Goal: Information Seeking & Learning: Learn about a topic

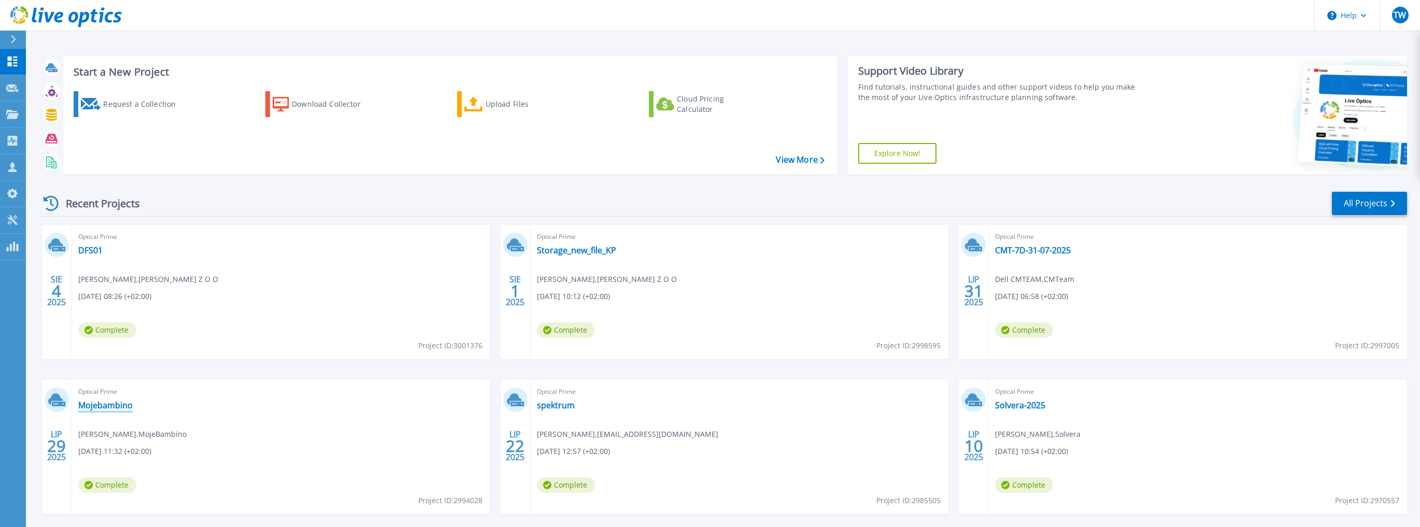
click at [118, 409] on link "Mojebambino" at bounding box center [105, 405] width 54 height 10
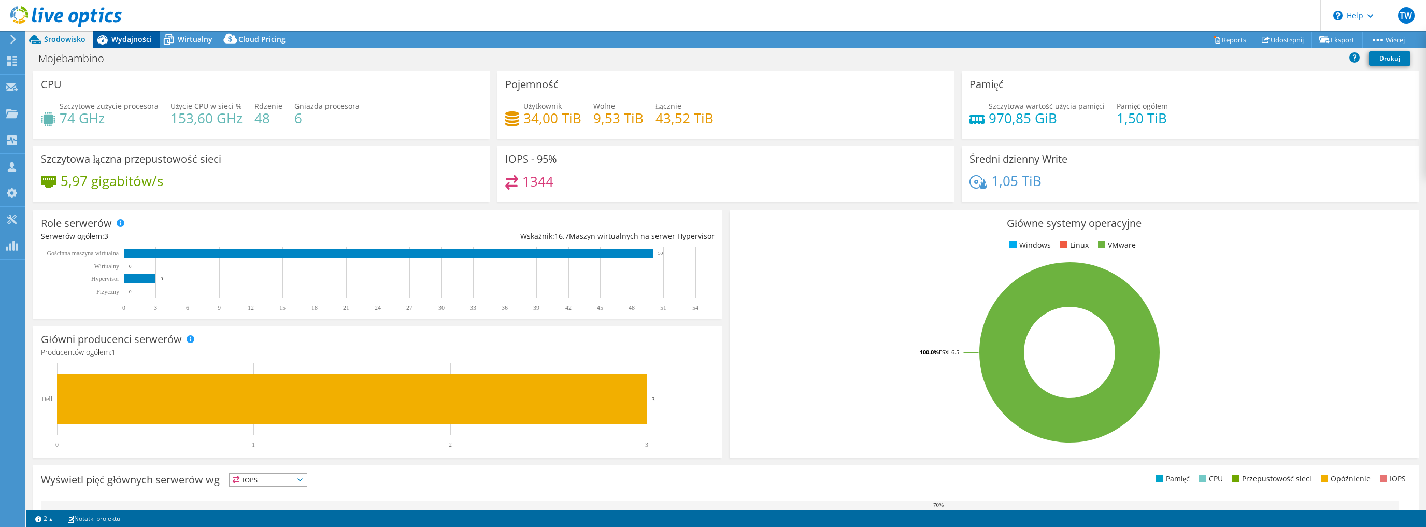
click at [126, 44] on span "Wydajności" at bounding box center [131, 39] width 40 height 10
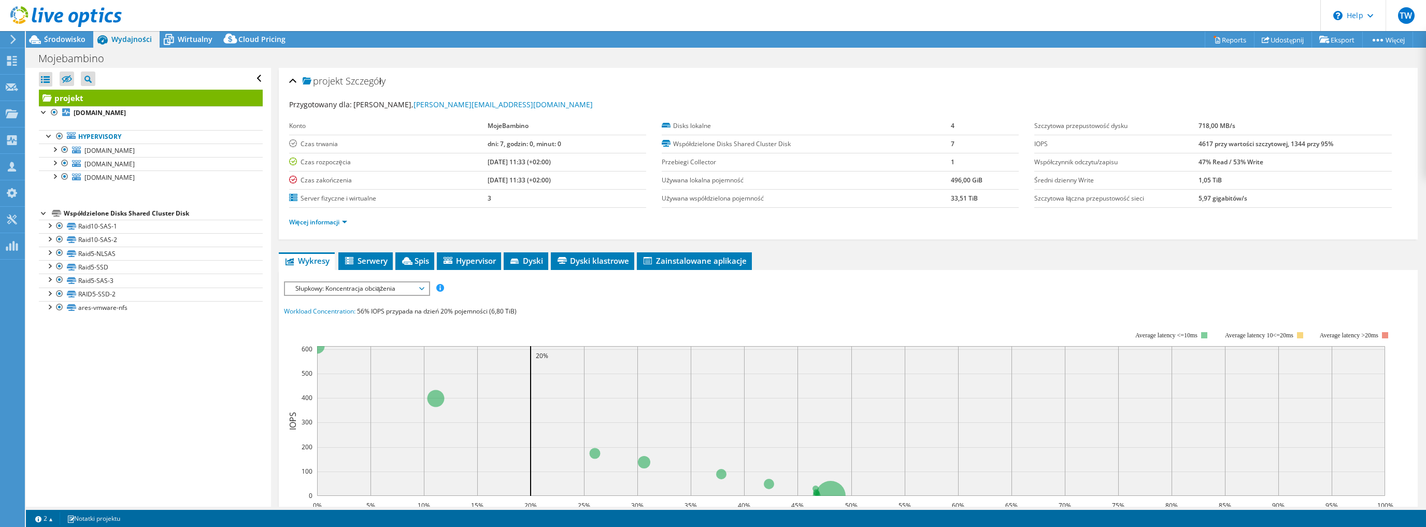
click at [307, 284] on span "Słupkowy: Koncentracja obciążenia" at bounding box center [356, 288] width 133 height 12
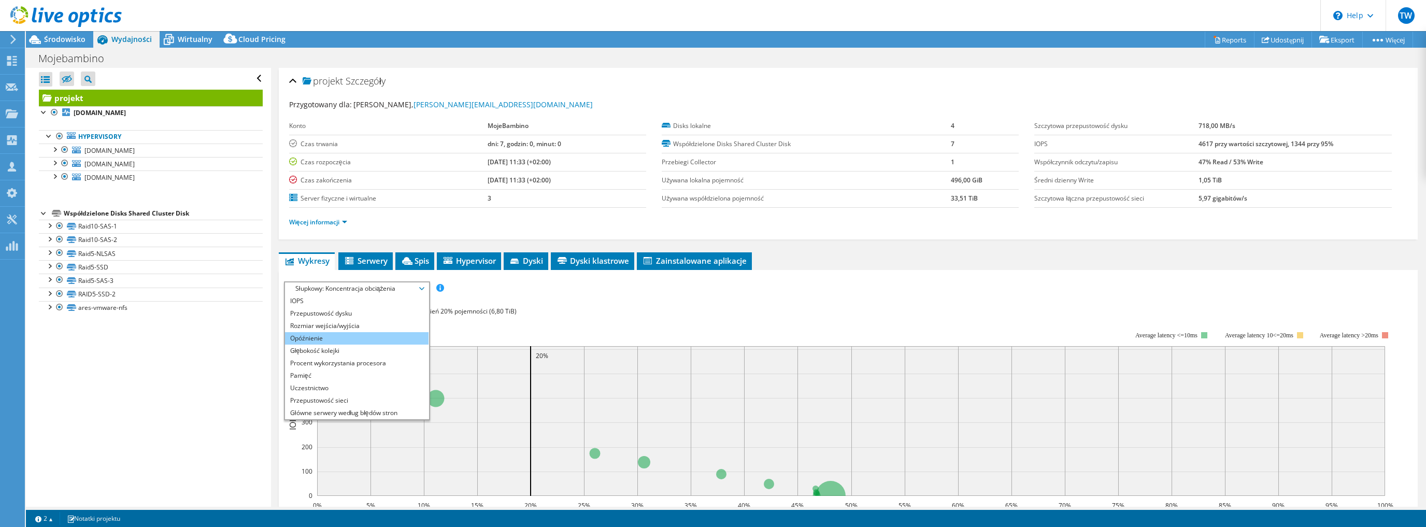
click at [354, 342] on li "Opóźnienie" at bounding box center [357, 338] width 144 height 12
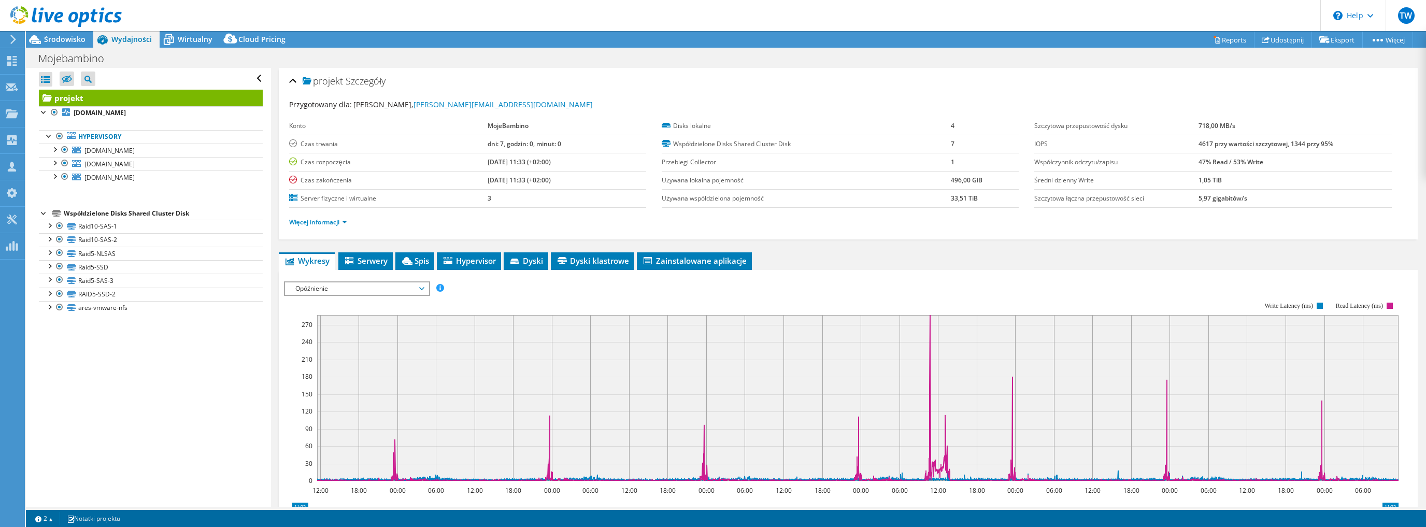
click at [348, 284] on span "Opóźnienie" at bounding box center [356, 288] width 133 height 12
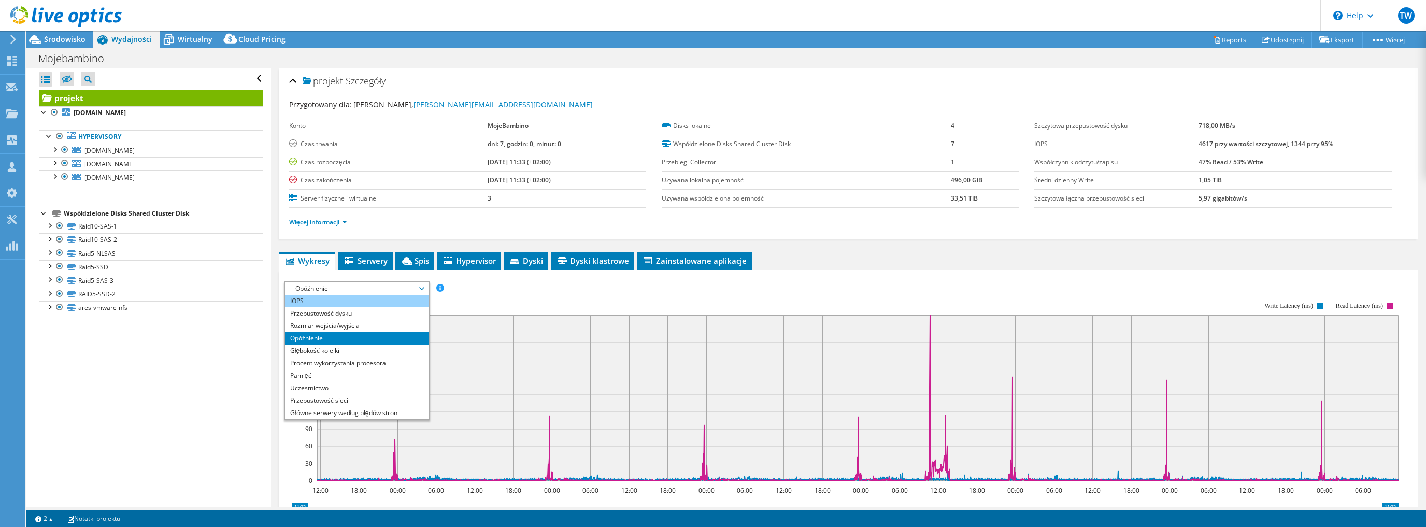
click at [348, 302] on li "IOPS" at bounding box center [357, 301] width 144 height 12
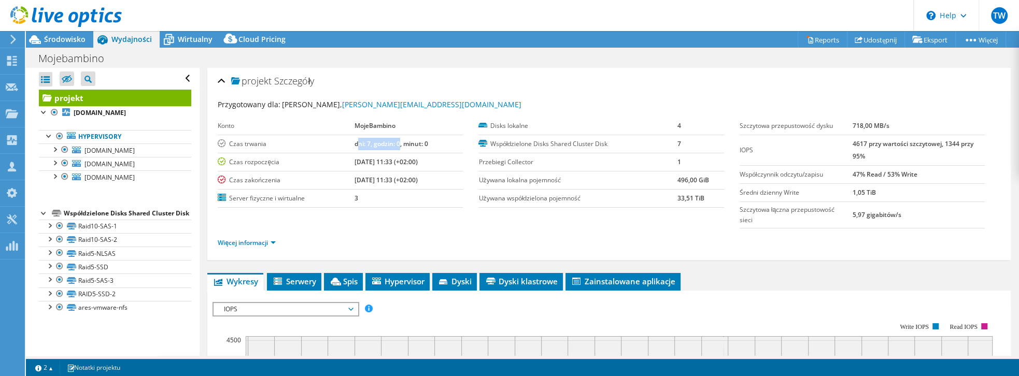
drag, startPoint x: 353, startPoint y: 141, endPoint x: 396, endPoint y: 147, distance: 43.9
click at [396, 147] on td "dni: 7, godzin: 0, minut: 0" at bounding box center [408, 144] width 109 height 18
click at [77, 39] on span "Środowisko" at bounding box center [64, 39] width 41 height 10
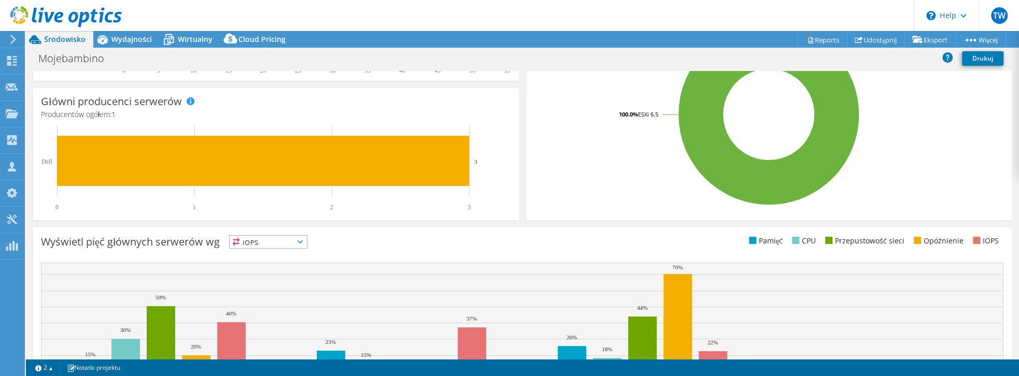
scroll to position [343, 0]
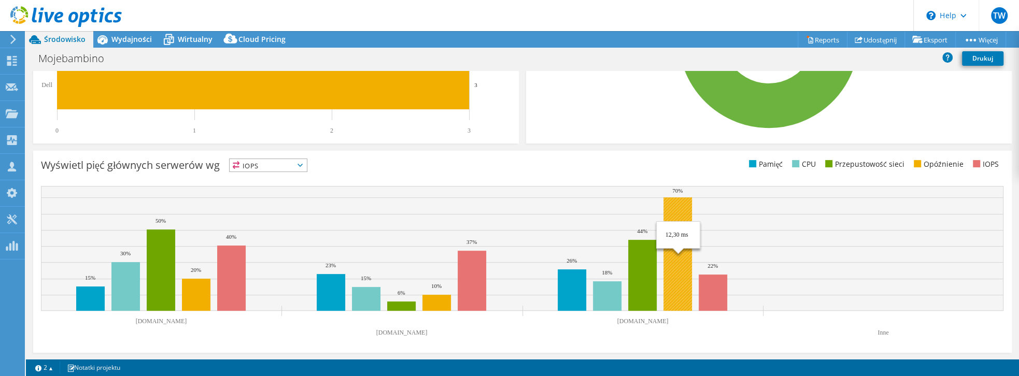
click at [678, 284] on rect at bounding box center [677, 254] width 29 height 114
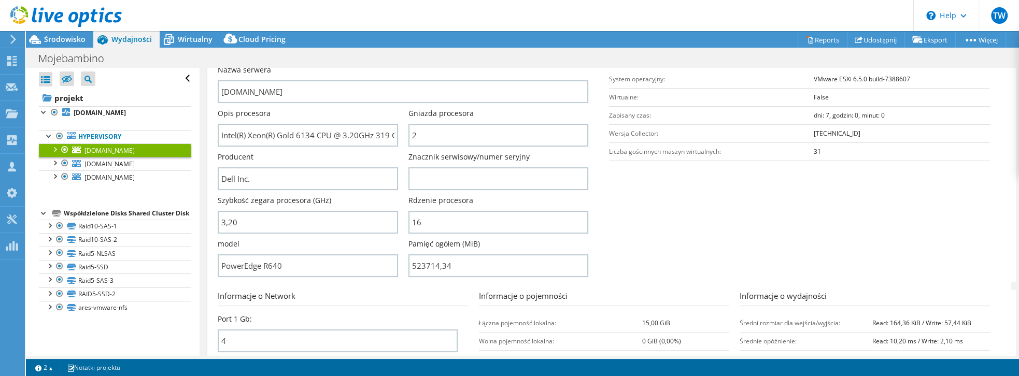
scroll to position [118, 0]
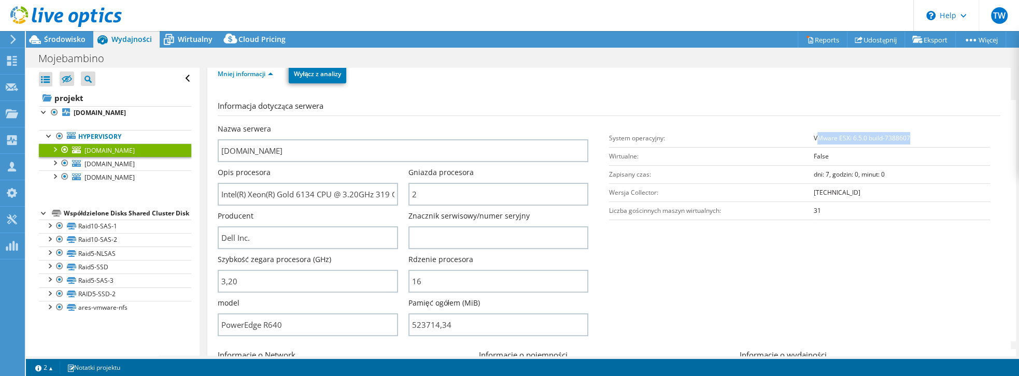
drag, startPoint x: 813, startPoint y: 135, endPoint x: 924, endPoint y: 142, distance: 111.7
click at [924, 142] on td "VMware ESXi 6.5.0 build-7388607" at bounding box center [902, 138] width 176 height 18
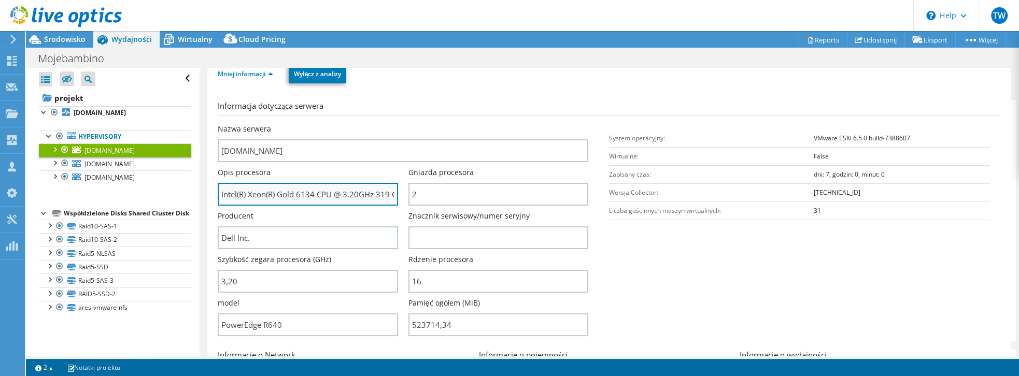
scroll to position [0, 13]
drag, startPoint x: 224, startPoint y: 193, endPoint x: 396, endPoint y: 196, distance: 172.1
click at [396, 196] on input "Intel(R) Xeon(R) Gold 6134 CPU @ 3.20GHz 319 GHz" at bounding box center [308, 194] width 180 height 23
click at [291, 189] on input "Intel(R) Xeon(R) Gold 6134 CPU @ 3.20GHz 319 GHz" at bounding box center [308, 194] width 180 height 23
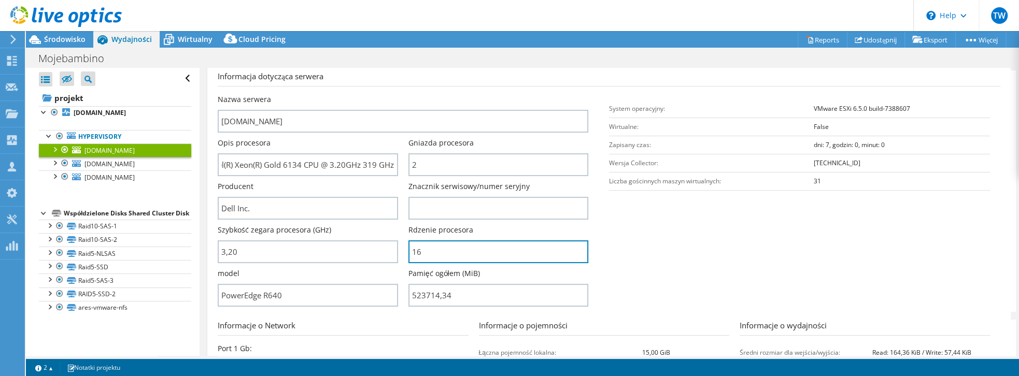
scroll to position [0, 0]
drag, startPoint x: 462, startPoint y: 255, endPoint x: 413, endPoint y: 222, distance: 59.5
click at [413, 225] on div "Rdzenie procesora 16" at bounding box center [498, 244] width 180 height 38
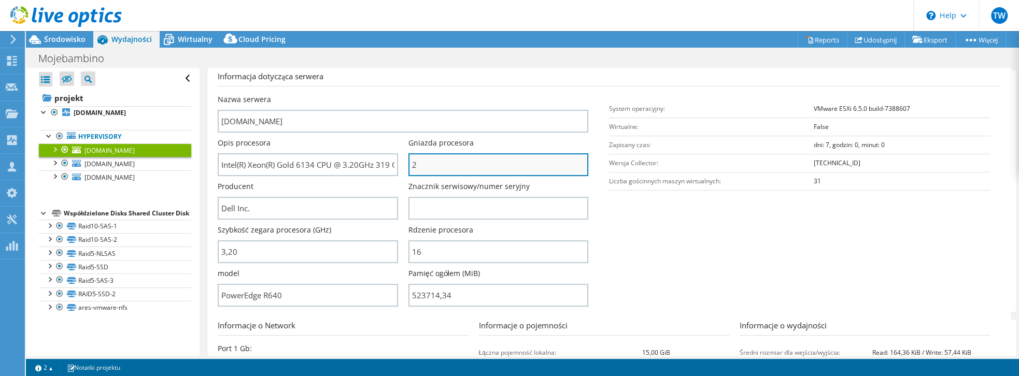
click at [428, 165] on input "2" at bounding box center [498, 164] width 180 height 23
drag, startPoint x: 421, startPoint y: 163, endPoint x: 412, endPoint y: 162, distance: 9.4
click at [412, 162] on input "2" at bounding box center [498, 164] width 180 height 23
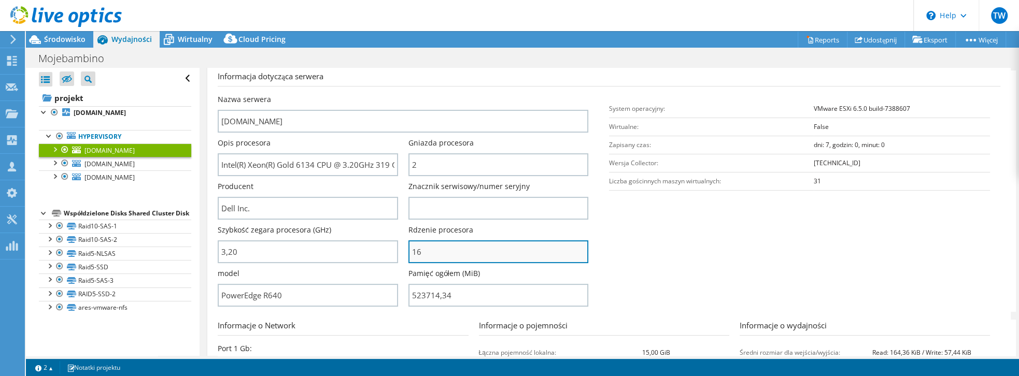
drag, startPoint x: 421, startPoint y: 245, endPoint x: 415, endPoint y: 247, distance: 6.4
click at [415, 247] on input "16" at bounding box center [498, 251] width 180 height 23
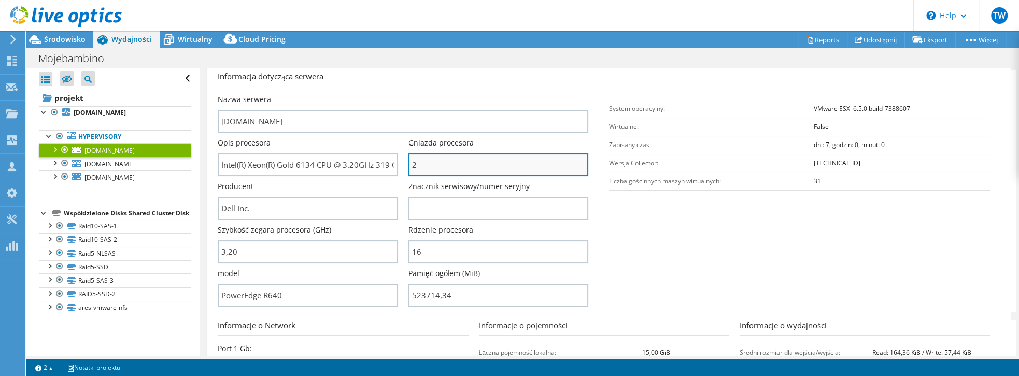
click at [429, 161] on input "2" at bounding box center [498, 164] width 180 height 23
drag, startPoint x: 409, startPoint y: 163, endPoint x: 423, endPoint y: 165, distance: 14.2
click at [423, 165] on input "2" at bounding box center [498, 164] width 180 height 23
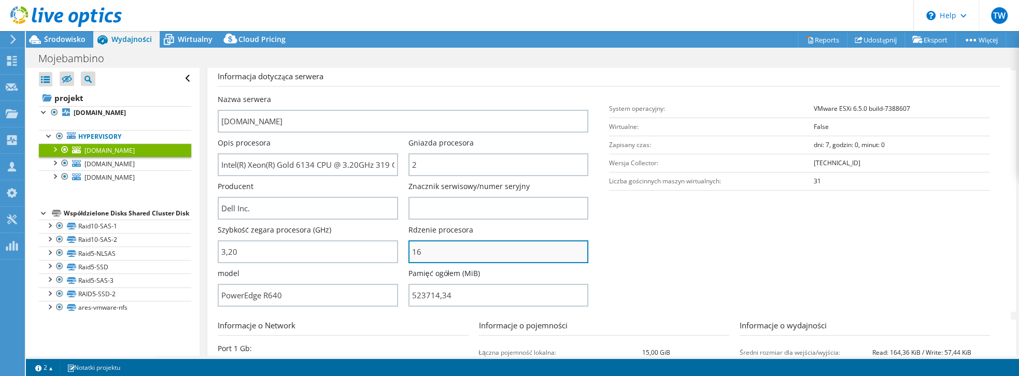
drag, startPoint x: 428, startPoint y: 251, endPoint x: 409, endPoint y: 250, distance: 19.2
click at [409, 250] on input "16" at bounding box center [498, 251] width 180 height 23
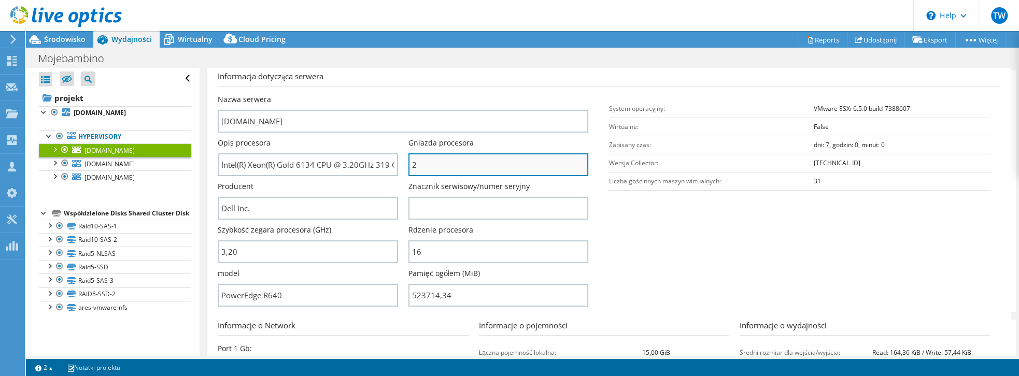
click at [415, 167] on input "2" at bounding box center [498, 164] width 180 height 23
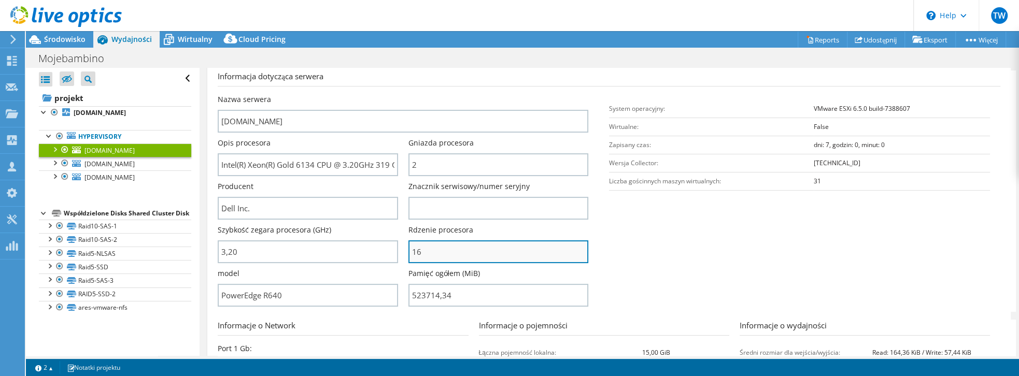
click at [421, 253] on input "16" at bounding box center [498, 251] width 180 height 23
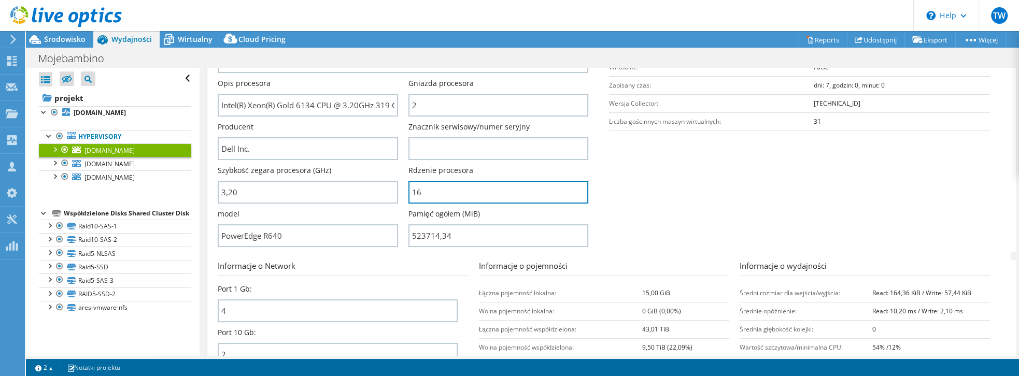
scroll to position [237, 0]
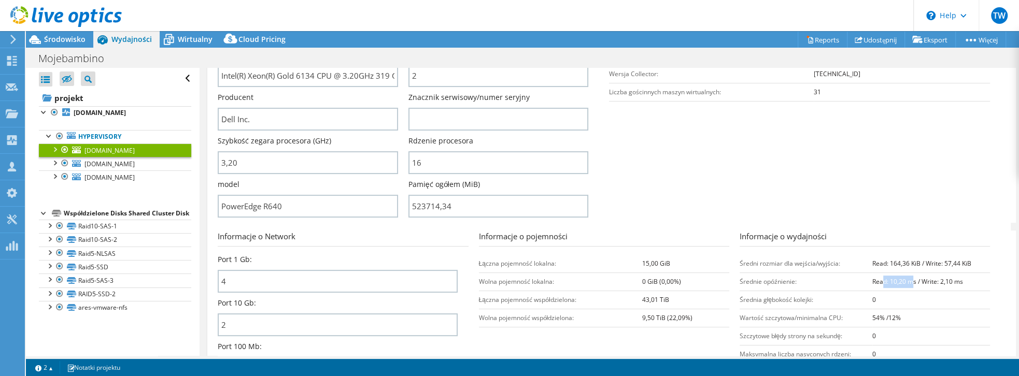
drag, startPoint x: 880, startPoint y: 277, endPoint x: 906, endPoint y: 283, distance: 27.5
click at [906, 283] on b "Read: 10,20 ms / Write: 2,10 ms" at bounding box center [917, 281] width 91 height 9
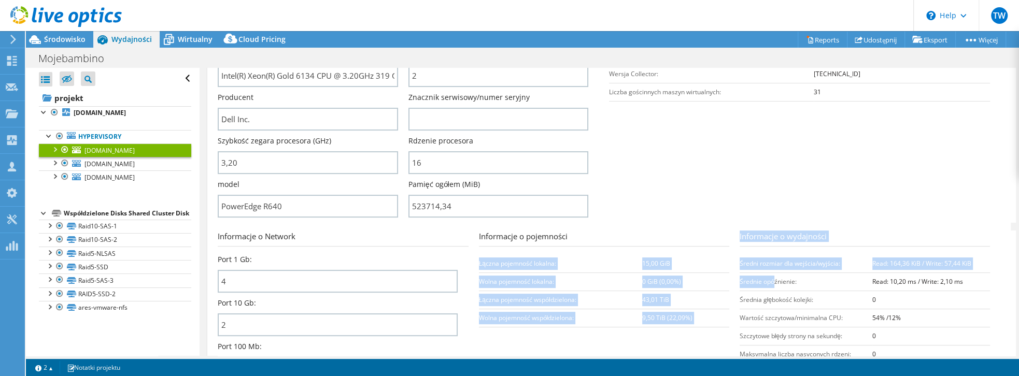
drag, startPoint x: 734, startPoint y: 280, endPoint x: 772, endPoint y: 281, distance: 37.3
click at [772, 281] on section "Informacje o Network Port 1 Gb: 4 Port 10 Gb: 2 Port 100 Mb: 0 Informacje o poj…" at bounding box center [612, 308] width 788 height 154
click at [772, 281] on td "Średnie opóźnienie:" at bounding box center [806, 282] width 133 height 18
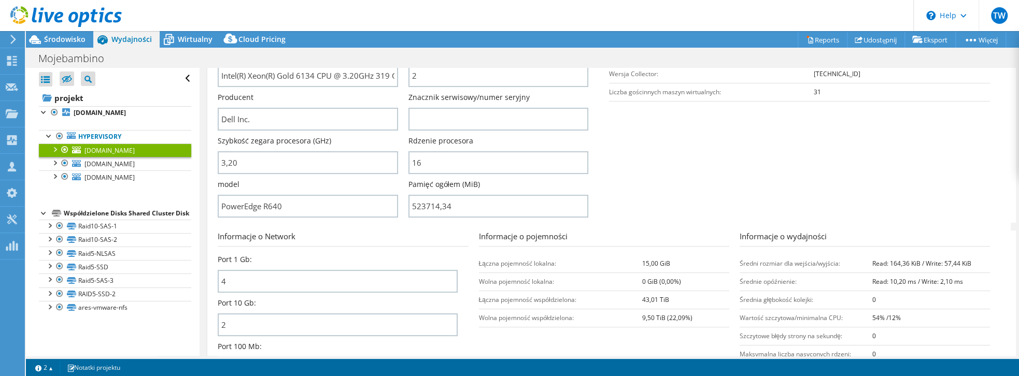
click at [775, 280] on td "Średnie opóźnienie:" at bounding box center [806, 282] width 133 height 18
drag, startPoint x: 892, startPoint y: 282, endPoint x: 914, endPoint y: 283, distance: 21.8
click at [914, 283] on b "Read: 10,20 ms / Write: 2,10 ms" at bounding box center [917, 281] width 91 height 9
drag, startPoint x: 892, startPoint y: 259, endPoint x: 971, endPoint y: 267, distance: 79.2
click at [971, 267] on td "Read: 164,36 KiB / Write: 57,44 KiB" at bounding box center [931, 263] width 118 height 18
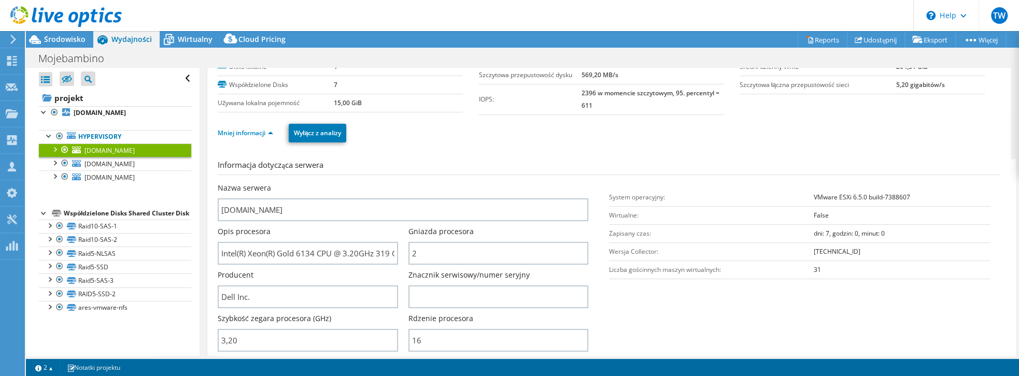
scroll to position [0, 0]
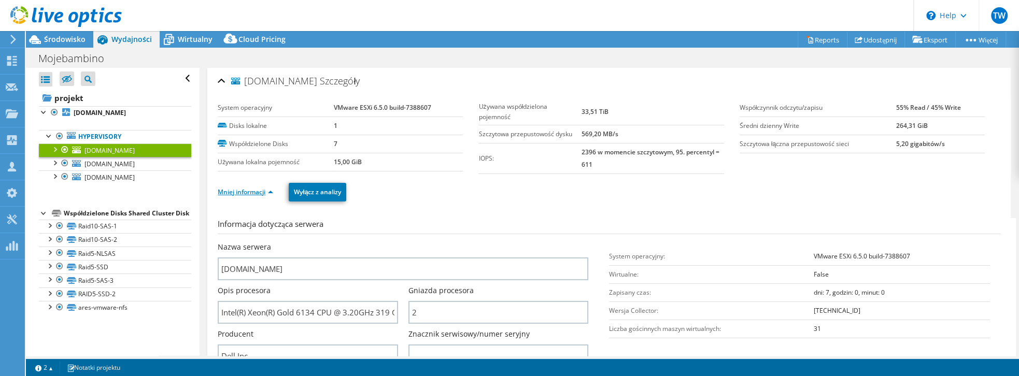
click at [249, 193] on link "Mniej informacji" at bounding box center [245, 192] width 55 height 9
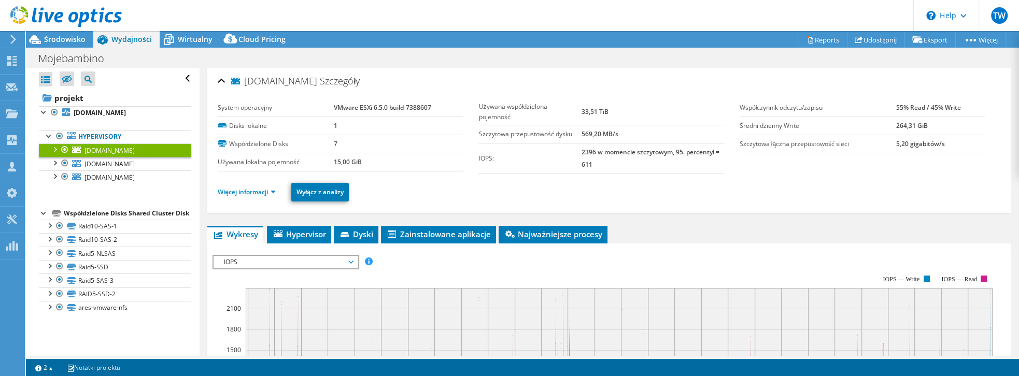
click at [249, 193] on link "Więcej informacji" at bounding box center [247, 192] width 58 height 9
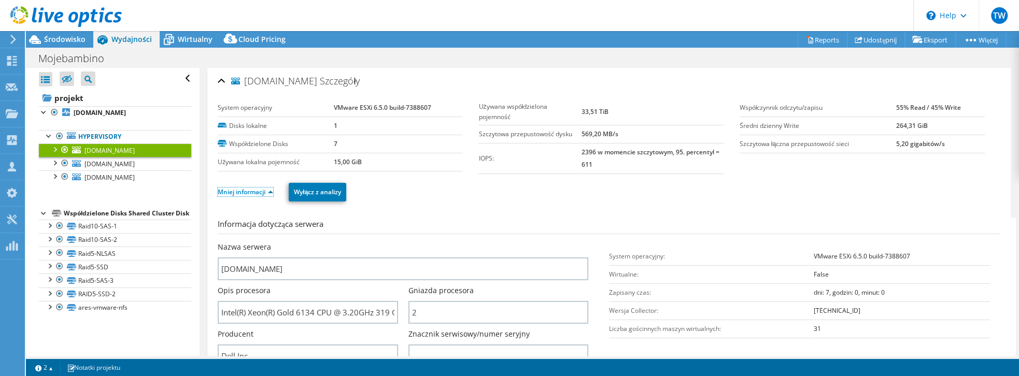
scroll to position [177, 0]
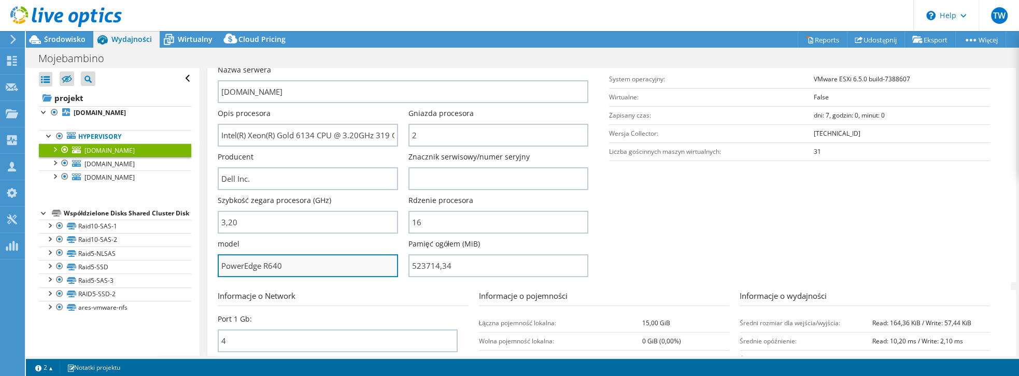
drag, startPoint x: 237, startPoint y: 260, endPoint x: 249, endPoint y: 259, distance: 12.5
click at [238, 260] on input "PowerEdge R640" at bounding box center [308, 265] width 180 height 23
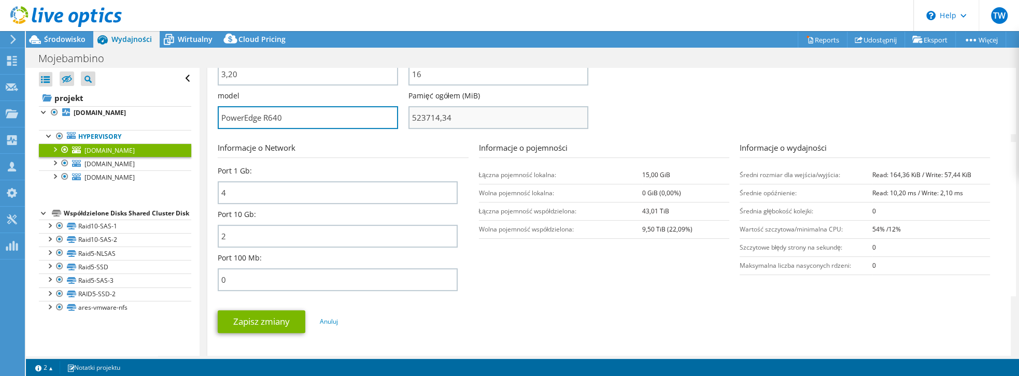
scroll to position [148, 0]
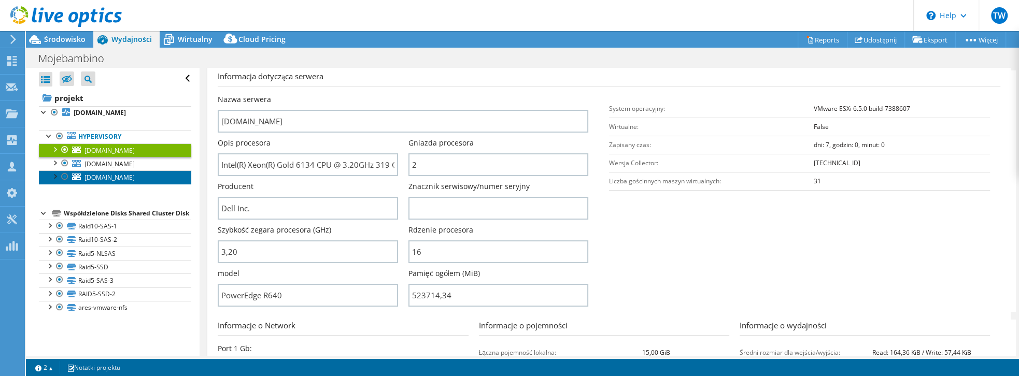
click at [123, 180] on link "[DOMAIN_NAME]" at bounding box center [115, 177] width 152 height 13
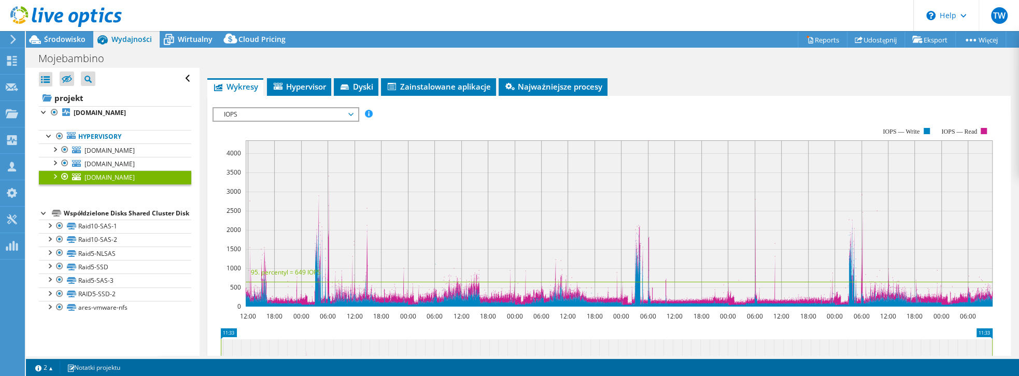
scroll to position [0, 0]
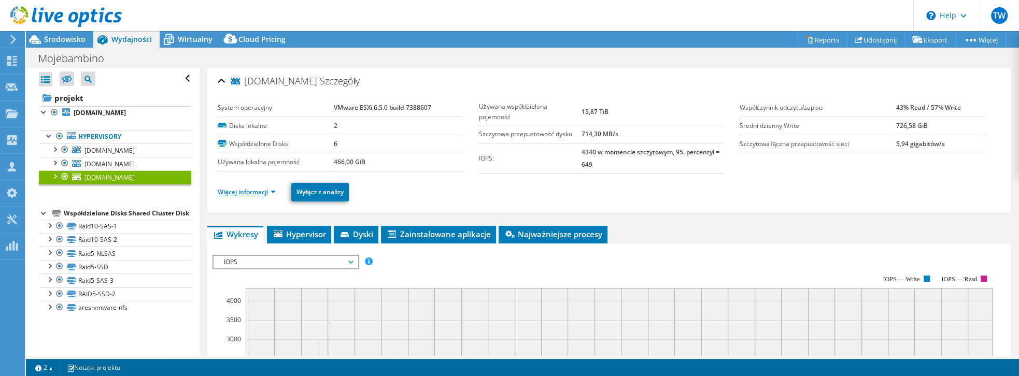
click at [250, 194] on link "Więcej informacji" at bounding box center [247, 192] width 58 height 9
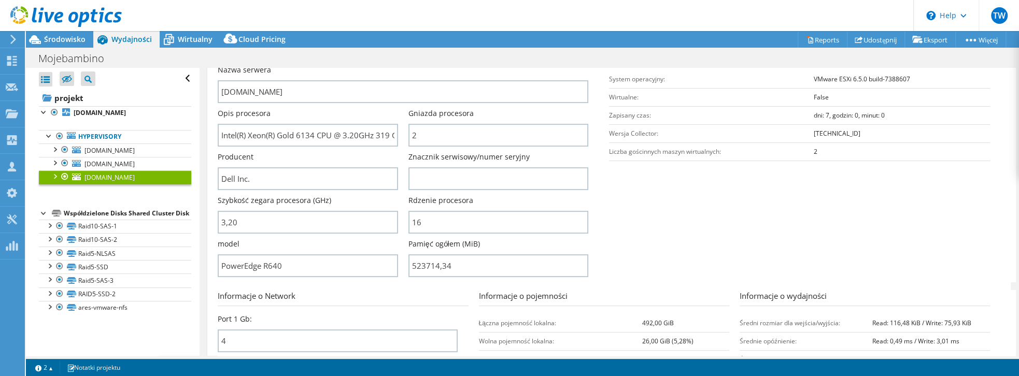
scroll to position [237, 0]
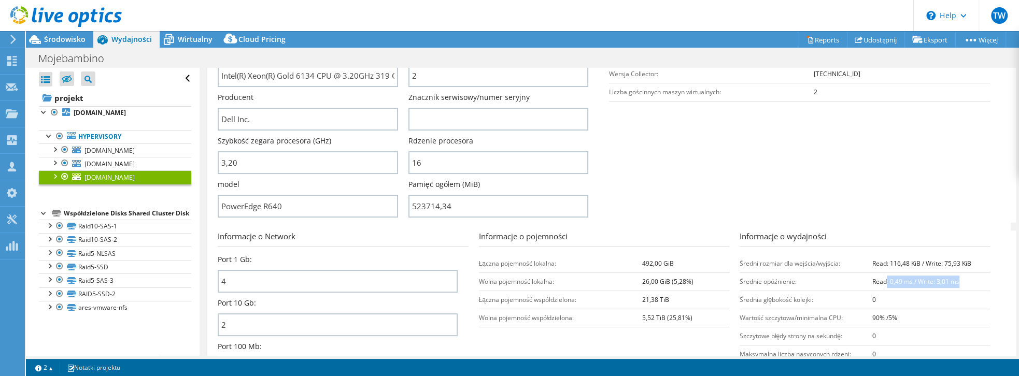
drag, startPoint x: 882, startPoint y: 276, endPoint x: 965, endPoint y: 277, distance: 83.4
click at [965, 277] on td "Read: 0,49 ms / Write: 3,01 ms" at bounding box center [931, 282] width 118 height 18
click at [890, 285] on td "Read: 0,49 ms / Write: 3,01 ms" at bounding box center [931, 282] width 118 height 18
drag, startPoint x: 923, startPoint y: 281, endPoint x: 980, endPoint y: 286, distance: 57.2
click at [980, 286] on td "Read: 0,49 ms / Write: 3,01 ms" at bounding box center [931, 282] width 118 height 18
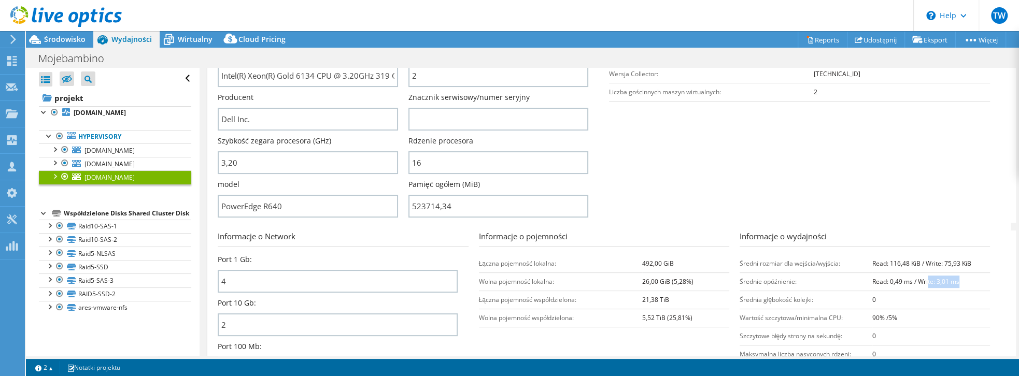
click at [967, 281] on td "Read: 0,49 ms / Write: 3,01 ms" at bounding box center [931, 282] width 118 height 18
drag, startPoint x: 896, startPoint y: 317, endPoint x: 859, endPoint y: 304, distance: 39.0
click at [859, 304] on tbody "Średni rozmiar dla wejścia/wyjścia: Read: 116,48 KiB / Write: 75,93 KiB Średnie…" at bounding box center [865, 308] width 250 height 109
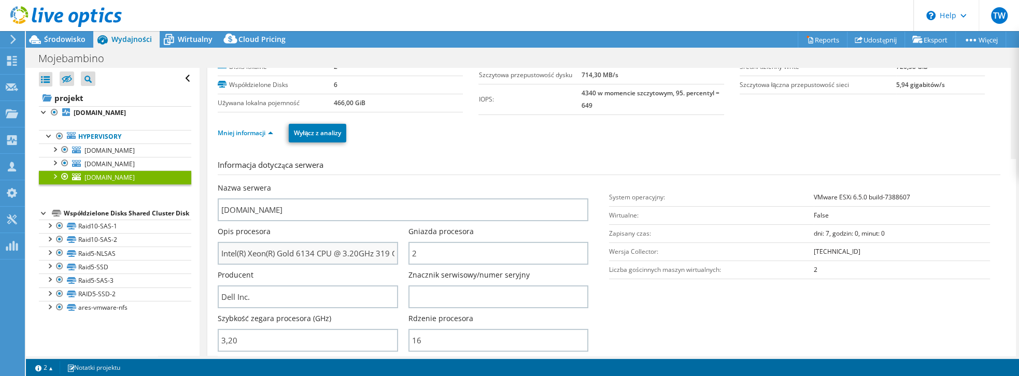
scroll to position [0, 0]
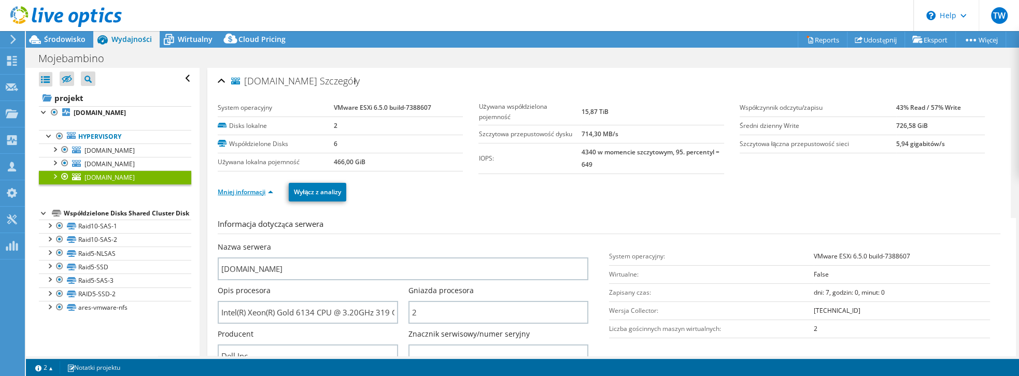
click at [258, 188] on link "Mniej informacji" at bounding box center [245, 192] width 55 height 9
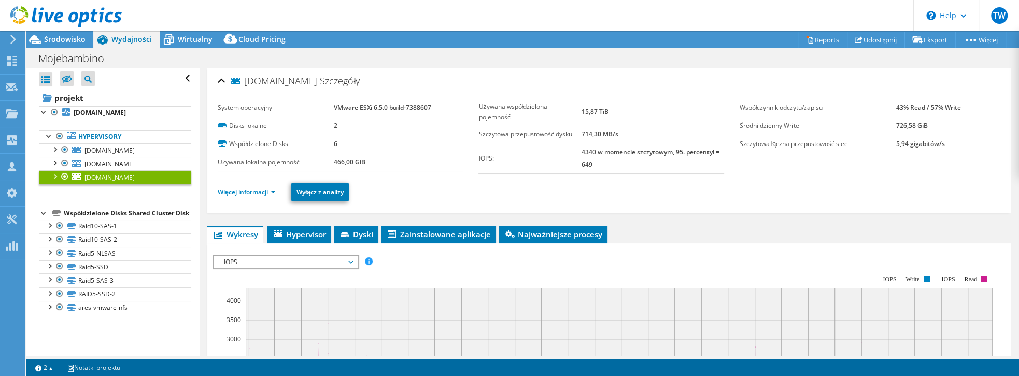
drag, startPoint x: 957, startPoint y: 104, endPoint x: 883, endPoint y: 110, distance: 74.3
click at [883, 110] on tr "Współczynnik odczytu/zapisu 43% Read / 57% Write" at bounding box center [862, 108] width 245 height 18
click at [899, 106] on b "43% Read / 57% Write" at bounding box center [928, 107] width 65 height 9
click at [606, 148] on b "4340 w momencie szczytowym, 95. percentyl = 649" at bounding box center [651, 158] width 138 height 21
drag, startPoint x: 579, startPoint y: 149, endPoint x: 599, endPoint y: 156, distance: 21.3
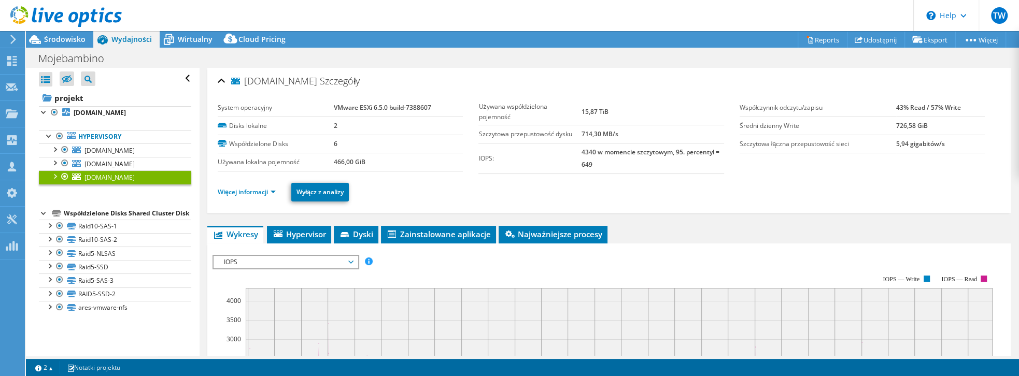
click at [599, 156] on tr "IOPS: 4340 w momencie szczytowym, 95. percentyl = 649" at bounding box center [600, 158] width 245 height 31
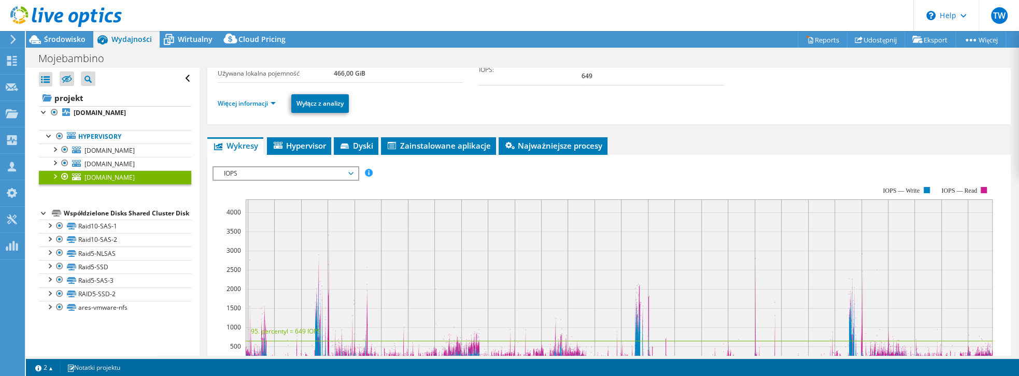
scroll to position [177, 0]
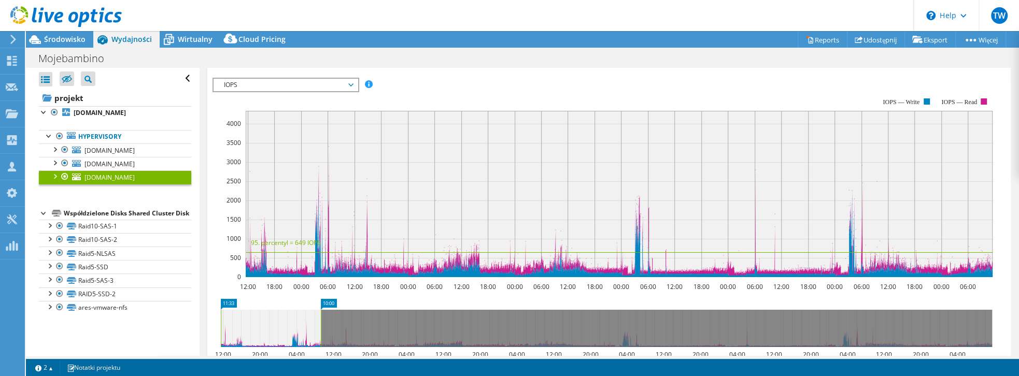
drag, startPoint x: 991, startPoint y: 330, endPoint x: 320, endPoint y: 329, distance: 671.2
click at [320, 329] on rect at bounding box center [321, 328] width 4 height 37
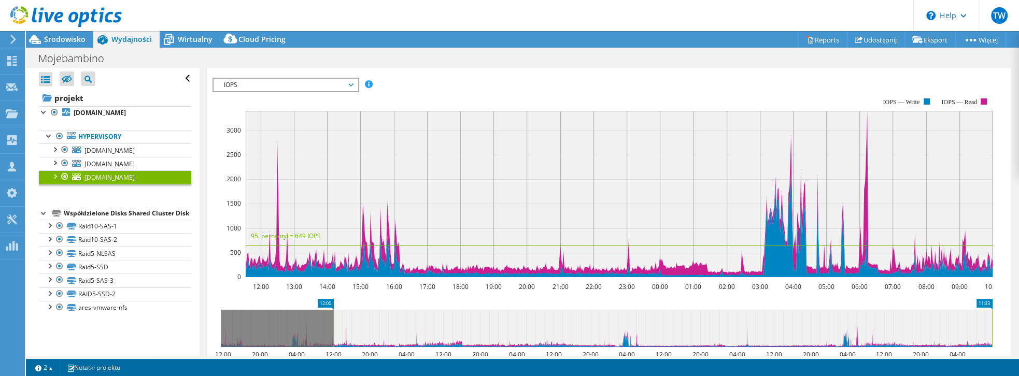
drag, startPoint x: 330, startPoint y: 328, endPoint x: 1018, endPoint y: 337, distance: 688.8
click at [1018, 337] on article "esxi1.mojebambino.net Szczegóły System operacyjny VMware ESXi 6.5.0 build-73886…" at bounding box center [609, 212] width 819 height 288
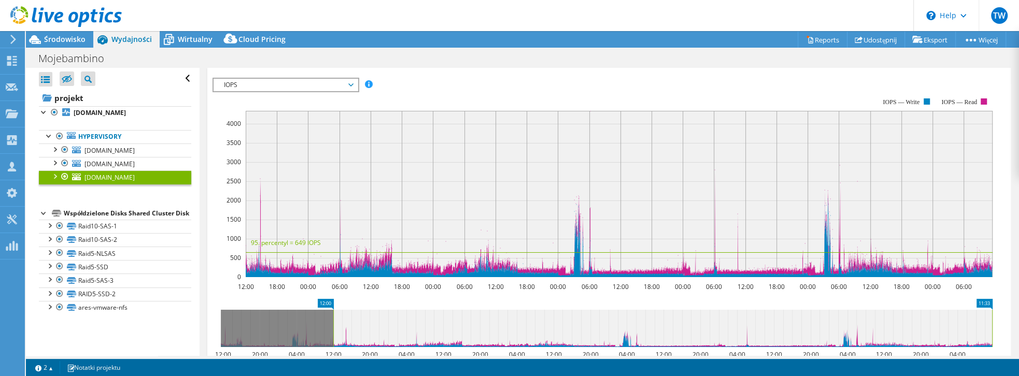
scroll to position [266, 0]
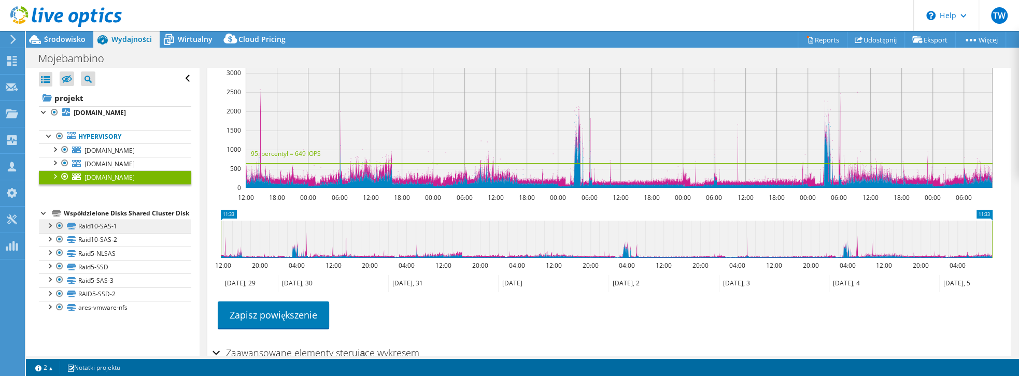
drag, startPoint x: 334, startPoint y: 239, endPoint x: 169, endPoint y: 239, distance: 165.3
click at [169, 239] on div "Otwórz wszystkie Zamknij wszystko Ukryj wykluczone węzły Filtr drzewa projektu" at bounding box center [522, 212] width 993 height 288
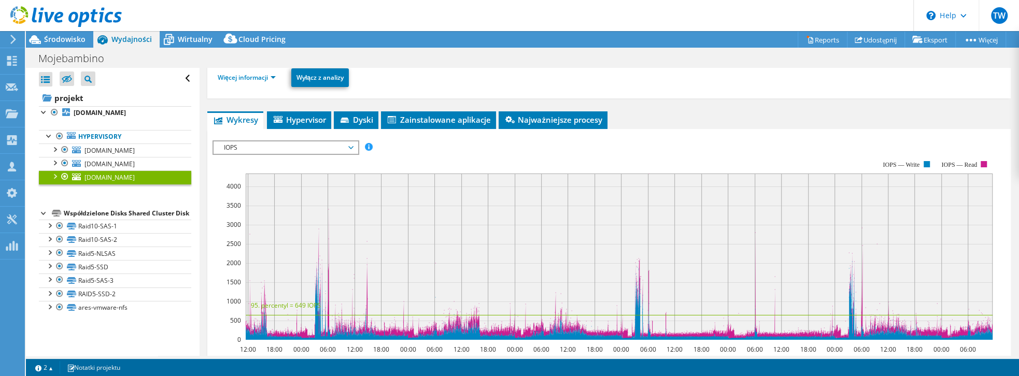
scroll to position [26, 0]
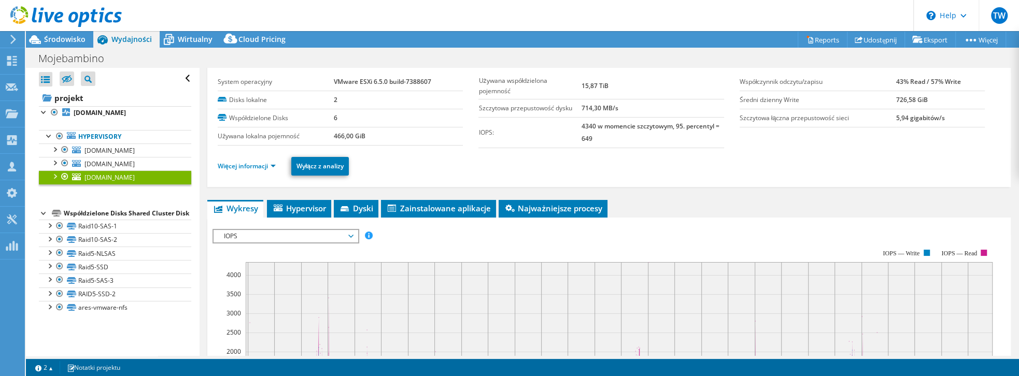
click at [253, 234] on span "IOPS" at bounding box center [285, 236] width 133 height 12
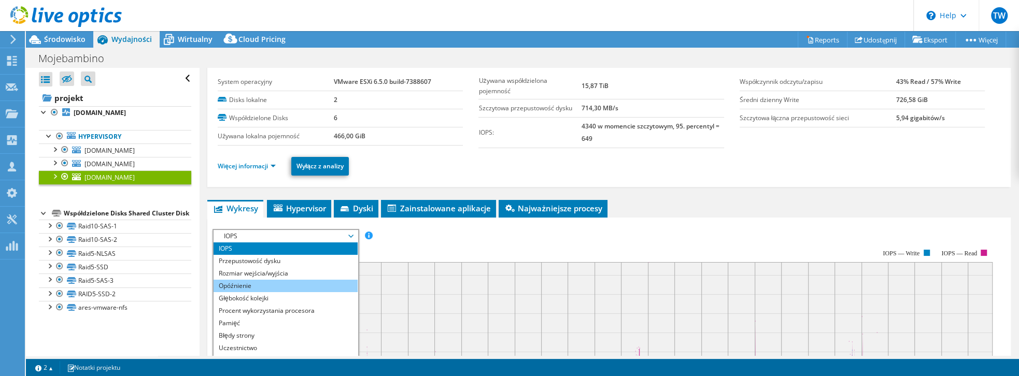
click at [250, 285] on li "Opóźnienie" at bounding box center [286, 286] width 144 height 12
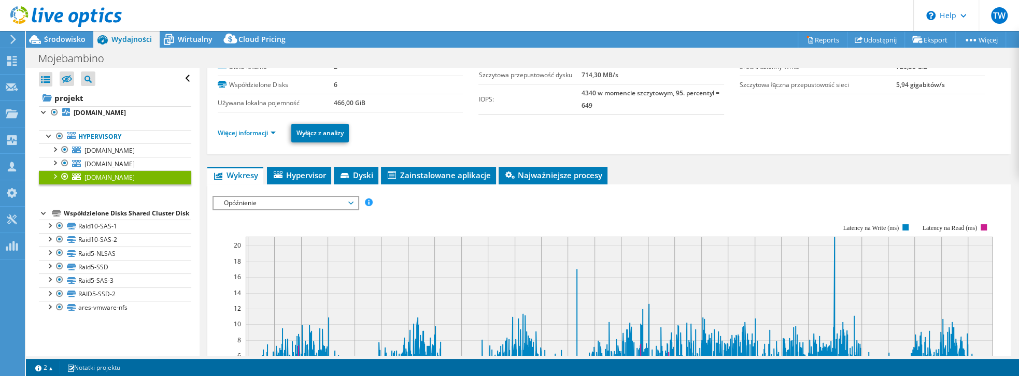
scroll to position [118, 0]
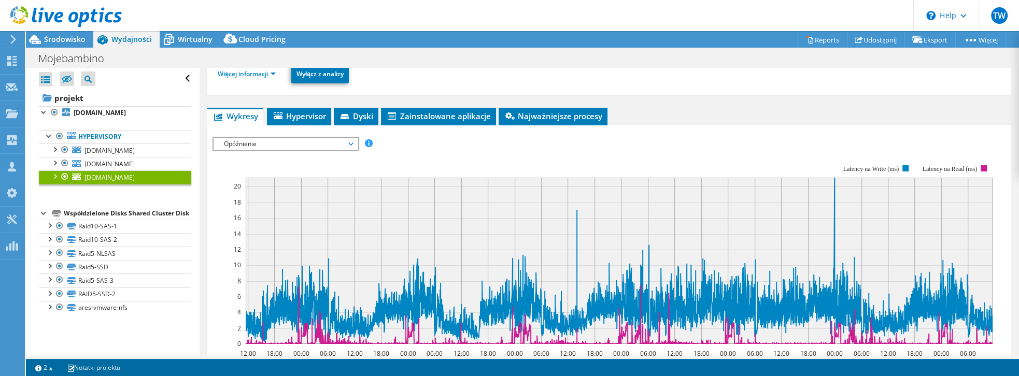
click at [261, 140] on span "Opóźnienie" at bounding box center [285, 144] width 133 height 12
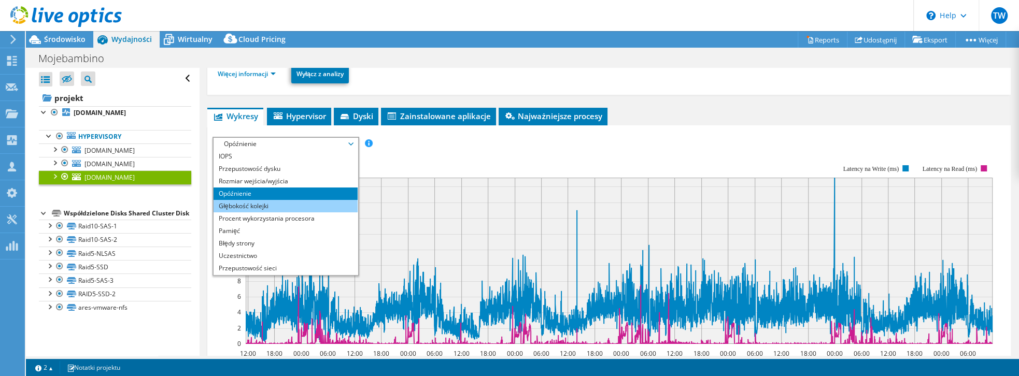
click at [281, 200] on li "Głębokość kolejki" at bounding box center [286, 206] width 144 height 12
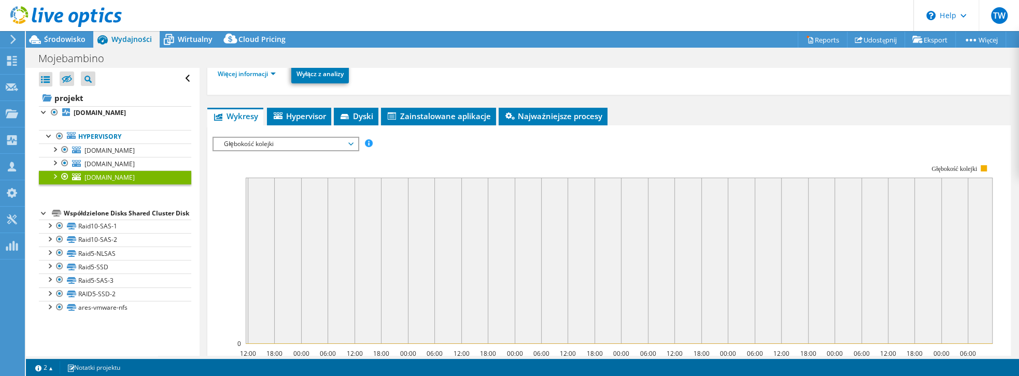
click at [278, 143] on span "Głębokość kolejki" at bounding box center [285, 144] width 133 height 12
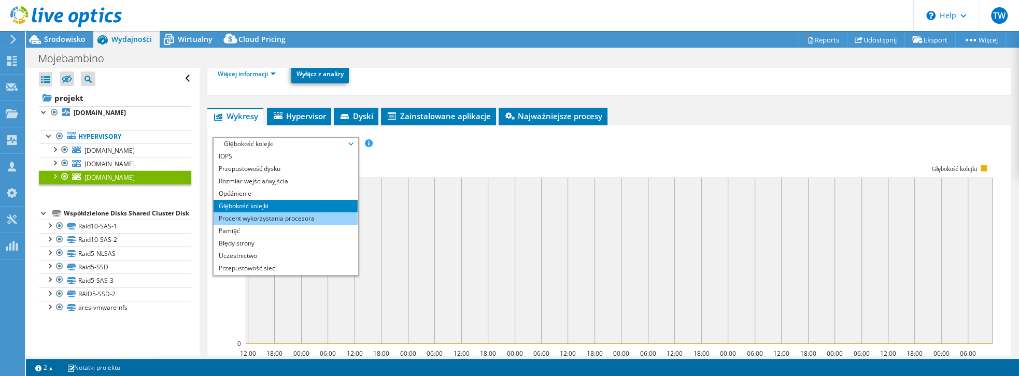
click at [260, 213] on li "Procent wykorzystania procesora" at bounding box center [286, 218] width 144 height 12
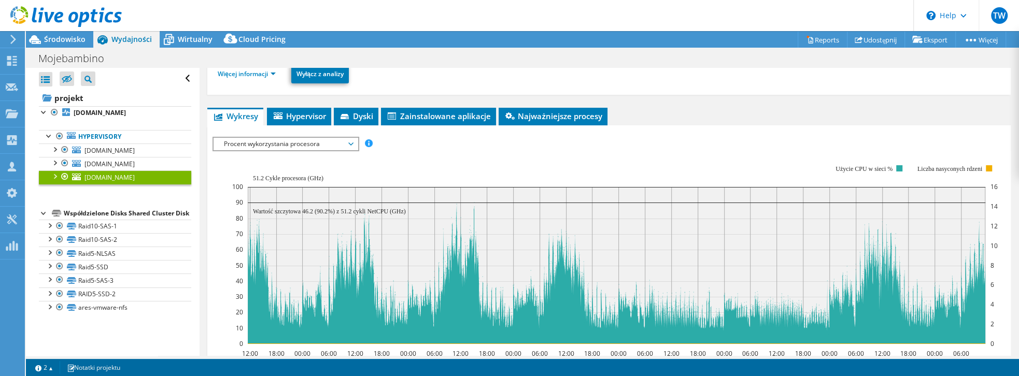
drag, startPoint x: 254, startPoint y: 175, endPoint x: 276, endPoint y: 173, distance: 22.4
click at [276, 175] on text "51.2 Cykle procesora (GHz)" at bounding box center [288, 178] width 70 height 7
click at [237, 144] on span "Procent wykorzystania procesora" at bounding box center [285, 144] width 133 height 12
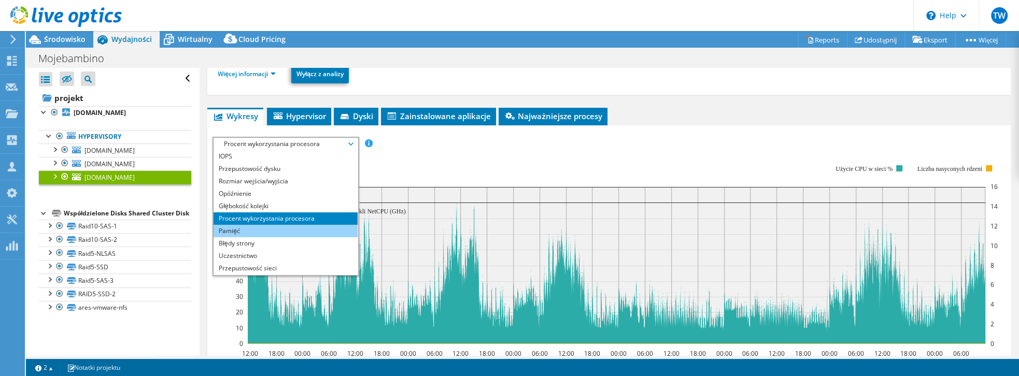
click at [250, 226] on li "Pamięć" at bounding box center [286, 231] width 144 height 12
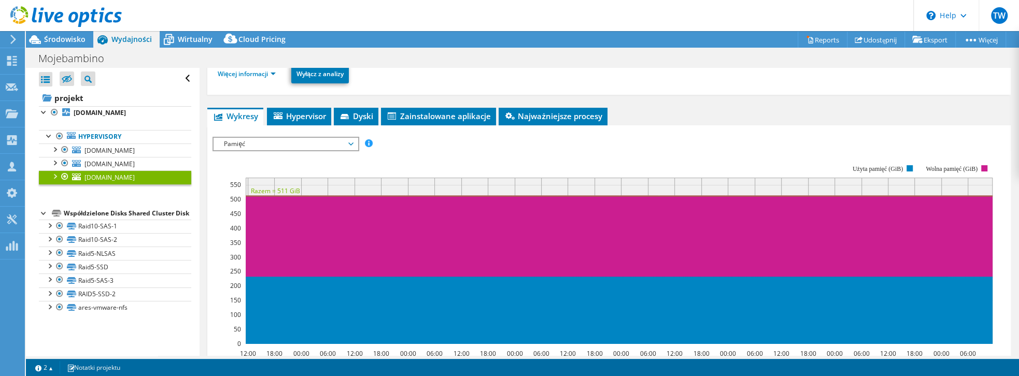
click at [121, 120] on ul "Hypervisory esxi3.mojebambino.net Raid10-SAS-1 Raid10-SAS-2" at bounding box center [115, 157] width 152 height 75
click at [123, 116] on b "[DOMAIN_NAME]" at bounding box center [100, 112] width 52 height 9
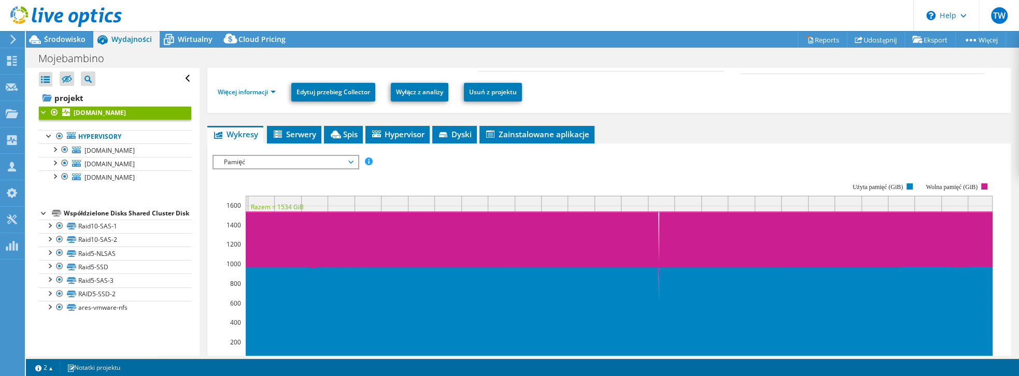
click at [282, 156] on span "Pamięć" at bounding box center [285, 162] width 133 height 12
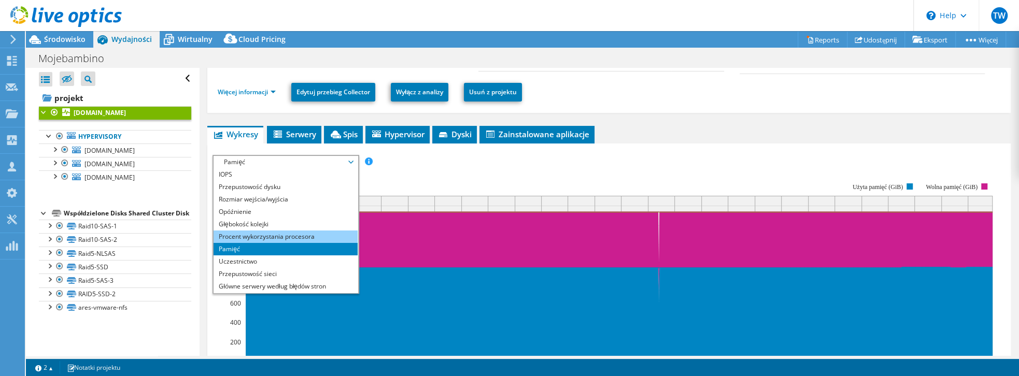
click at [259, 231] on li "Procent wykorzystania procesora" at bounding box center [286, 237] width 144 height 12
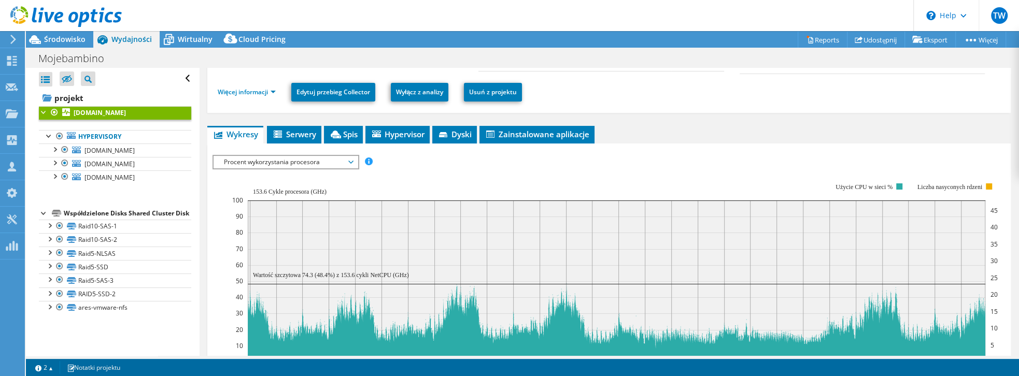
scroll to position [177, 0]
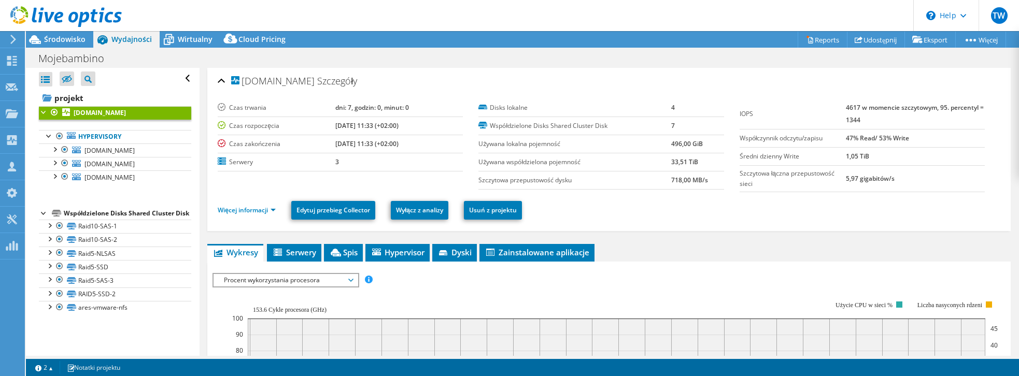
select select "USD"
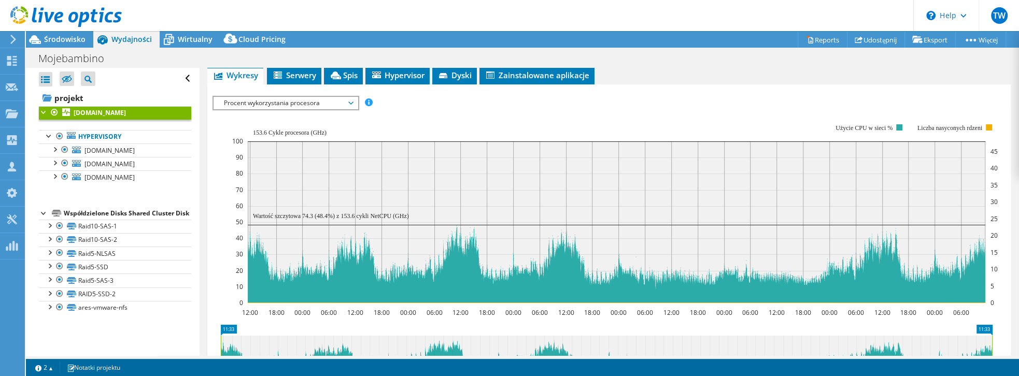
click at [246, 98] on span "Procent wykorzystania procesora" at bounding box center [285, 103] width 133 height 12
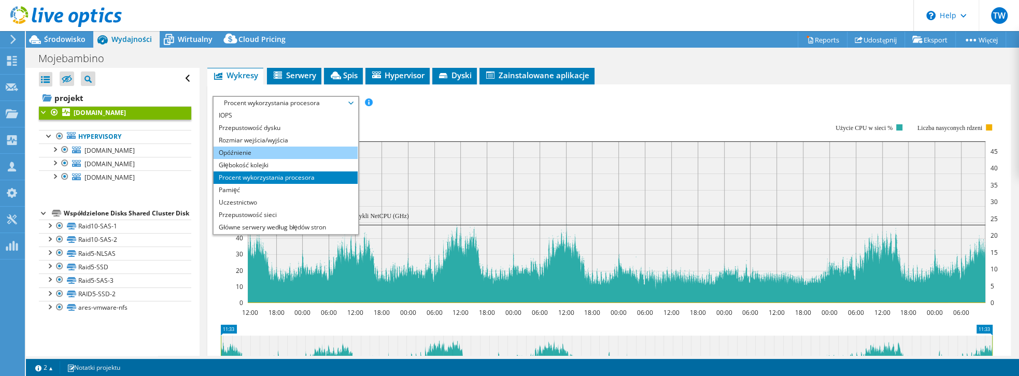
click at [253, 151] on li "Opóźnienie" at bounding box center [286, 153] width 144 height 12
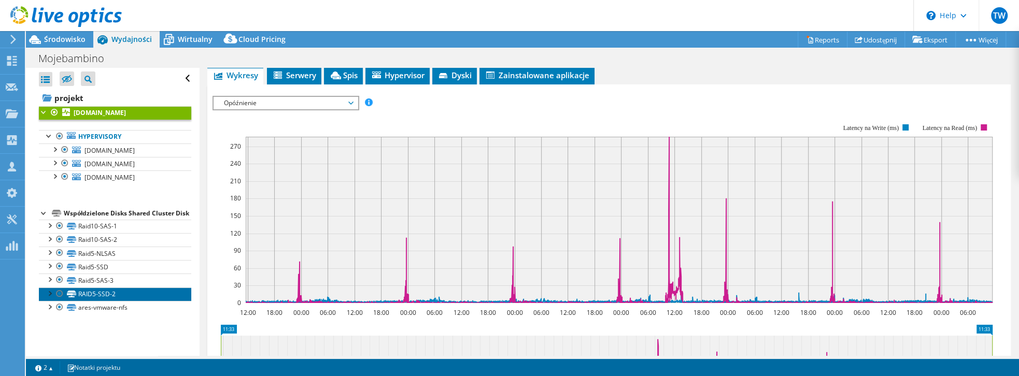
click at [113, 301] on link "RAID5-SSD-2" at bounding box center [115, 294] width 152 height 13
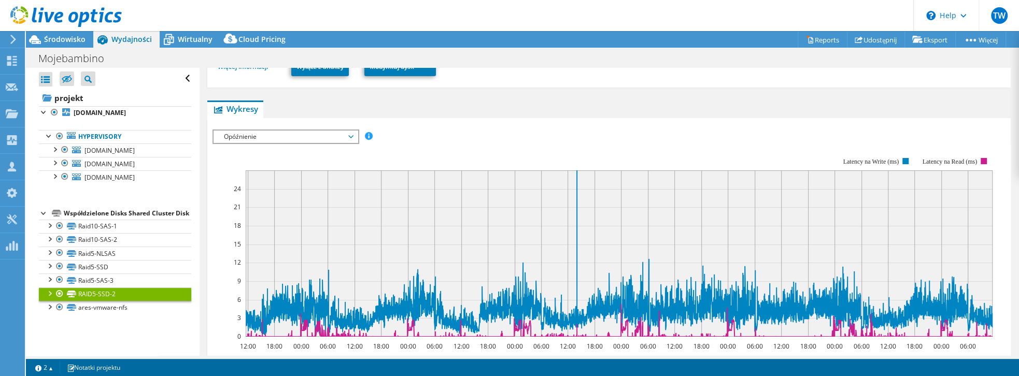
scroll to position [210, 0]
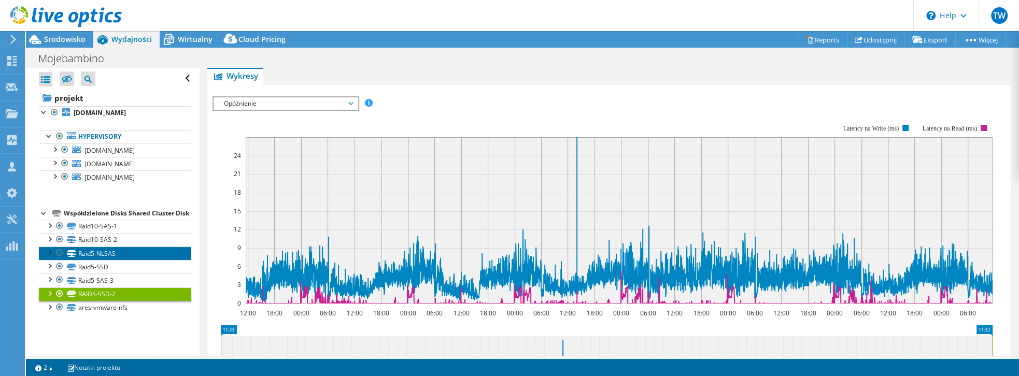
click at [144, 260] on link "Raid5-NLSAS" at bounding box center [115, 253] width 152 height 13
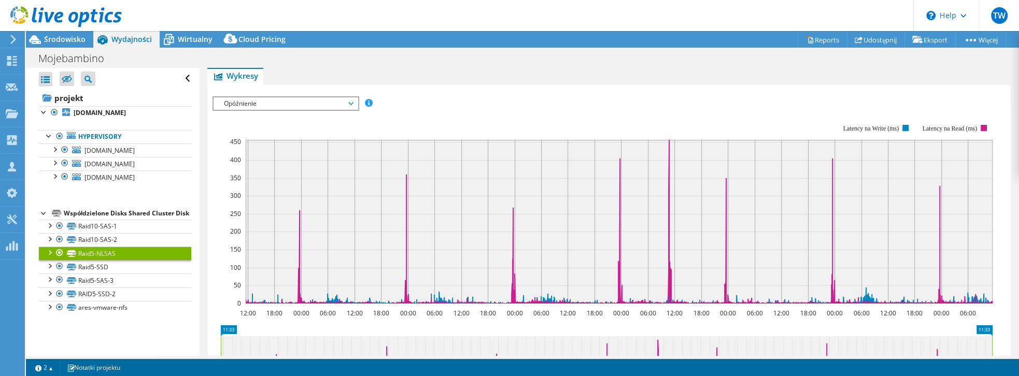
scroll to position [270, 0]
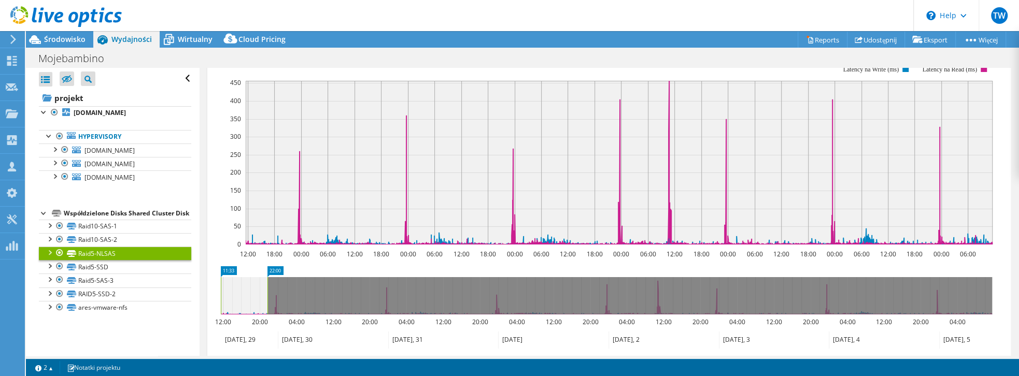
drag, startPoint x: 694, startPoint y: 297, endPoint x: 268, endPoint y: 292, distance: 426.6
click at [268, 292] on rect at bounding box center [267, 295] width 4 height 37
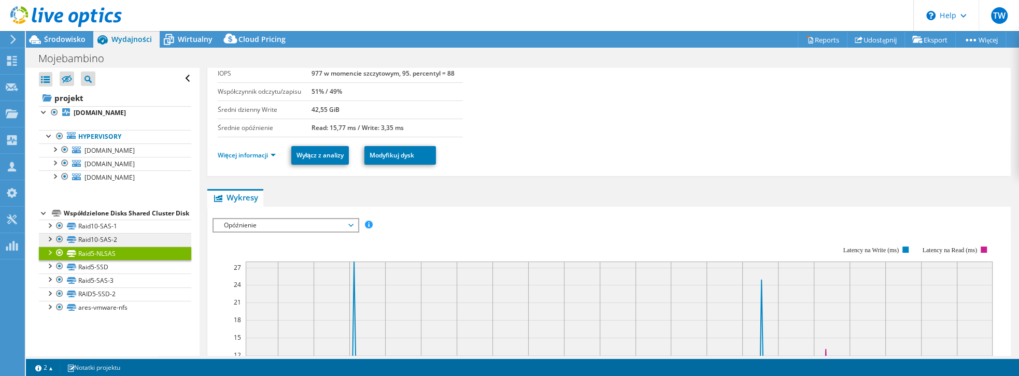
scroll to position [177, 0]
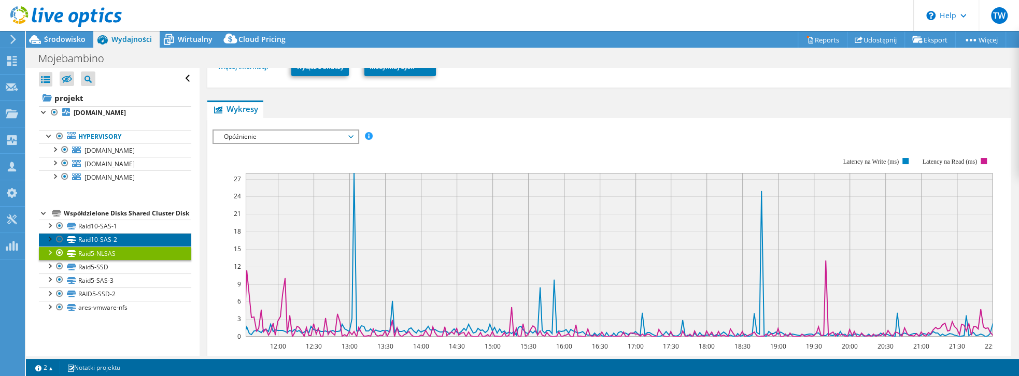
click at [107, 247] on link "Raid10-SAS-2" at bounding box center [115, 239] width 152 height 13
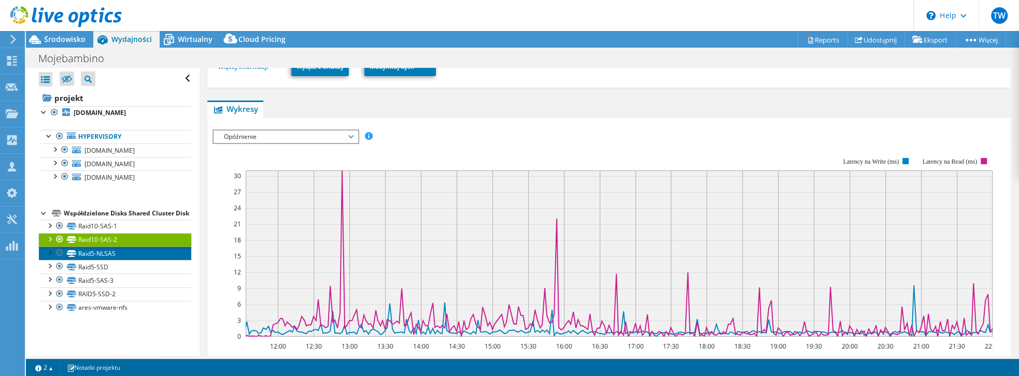
click at [96, 260] on link "Raid5-NLSAS" at bounding box center [115, 253] width 152 height 13
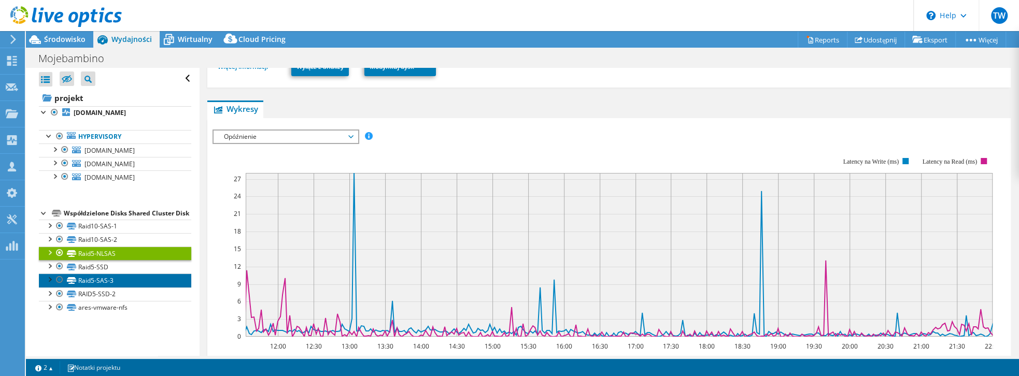
click at [110, 287] on link "Raid5-SAS-3" at bounding box center [115, 280] width 152 height 13
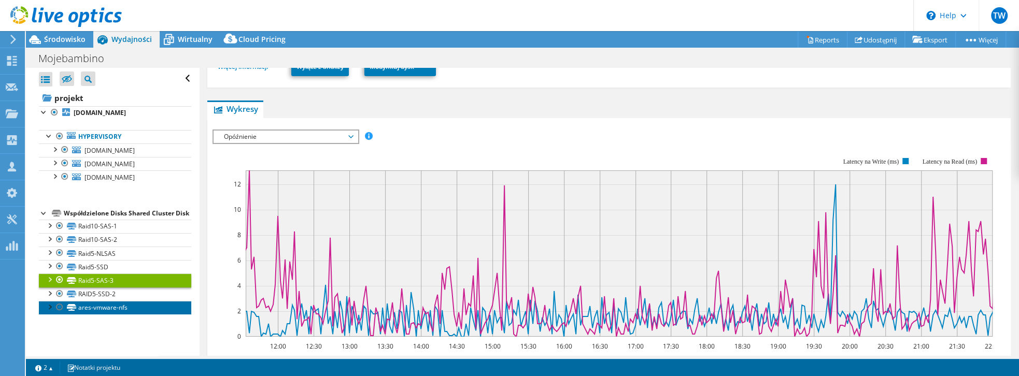
click at [116, 315] on link "ares-vmware-nfs" at bounding box center [115, 307] width 152 height 13
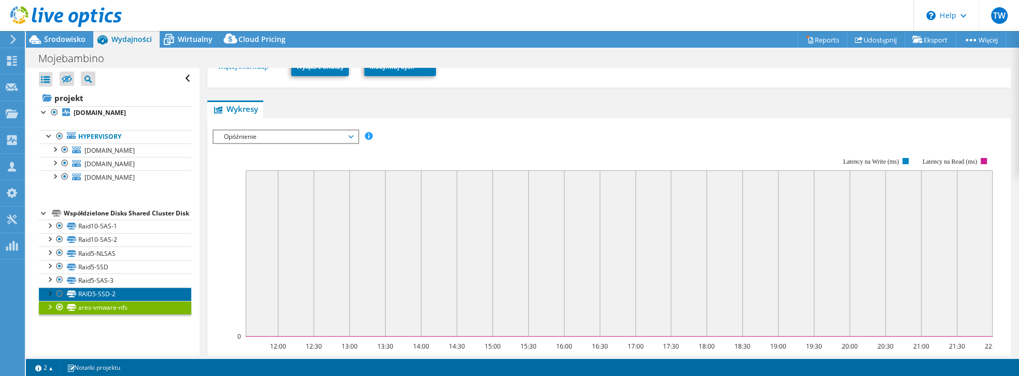
click at [104, 300] on link "RAID5-SSD-2" at bounding box center [115, 294] width 152 height 13
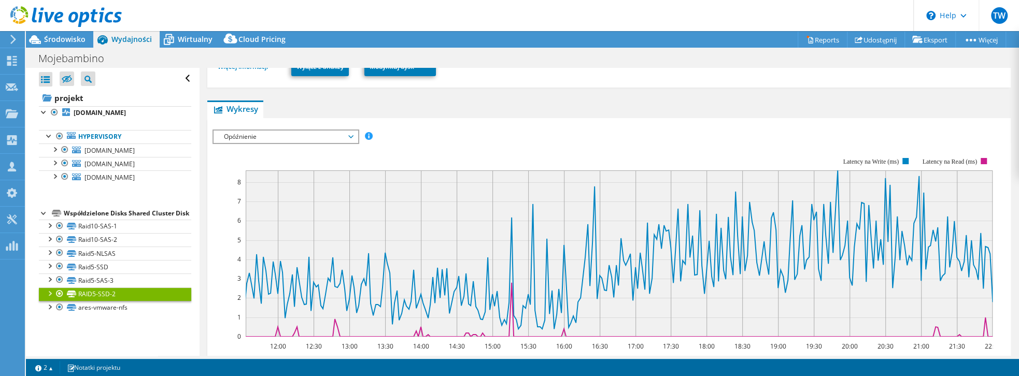
click at [40, 210] on div at bounding box center [44, 212] width 10 height 10
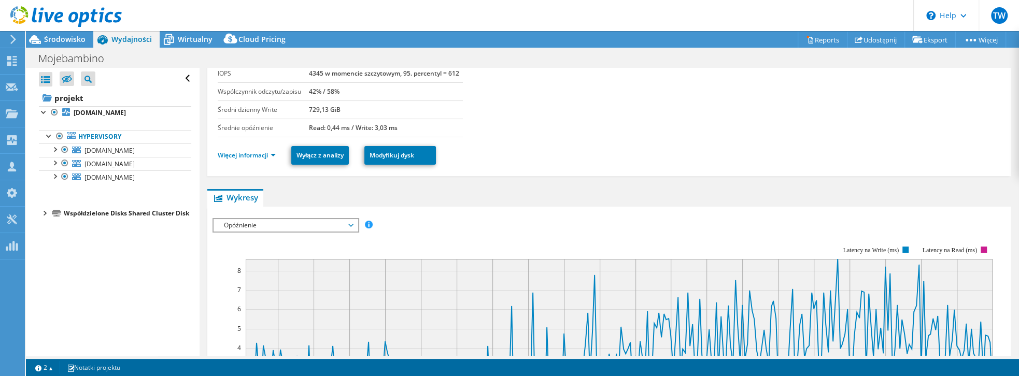
scroll to position [0, 0]
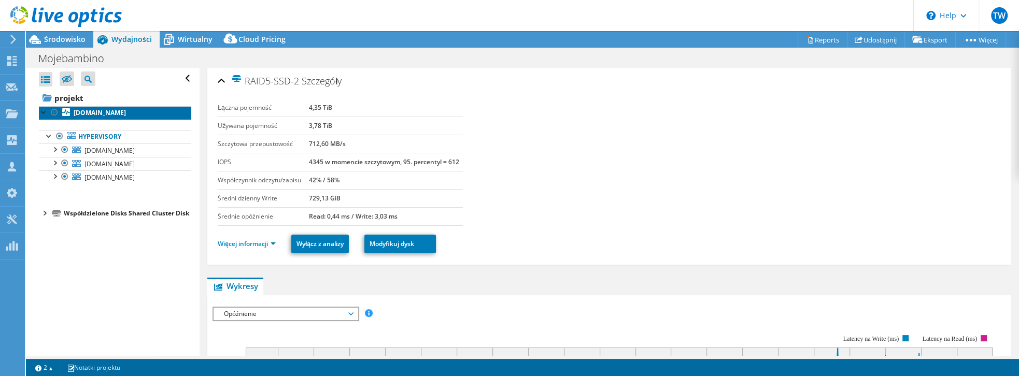
click at [106, 114] on b "[DOMAIN_NAME]" at bounding box center [100, 112] width 52 height 9
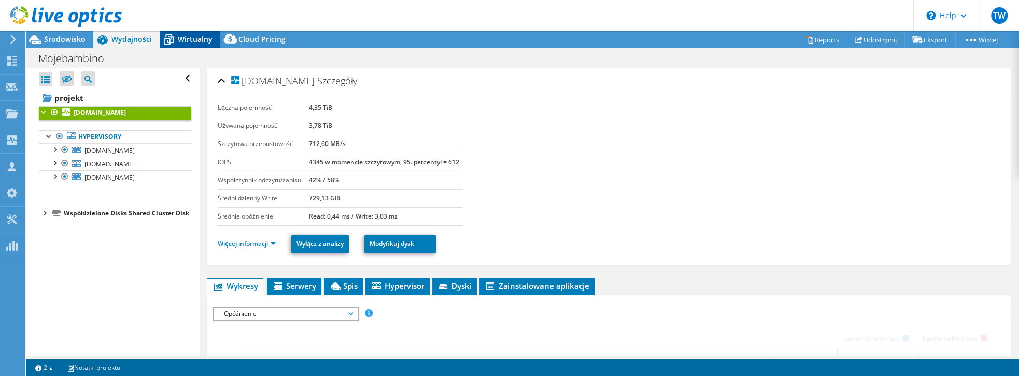
click at [181, 42] on span "Wirtualny" at bounding box center [195, 39] width 35 height 10
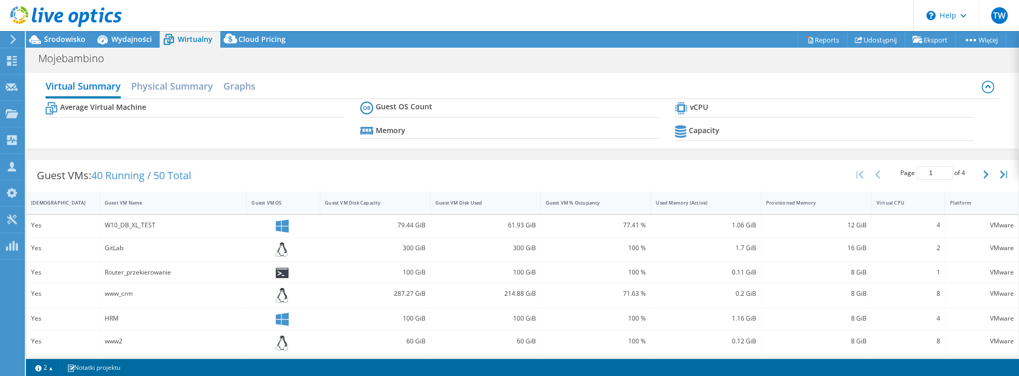
scroll to position [89, 0]
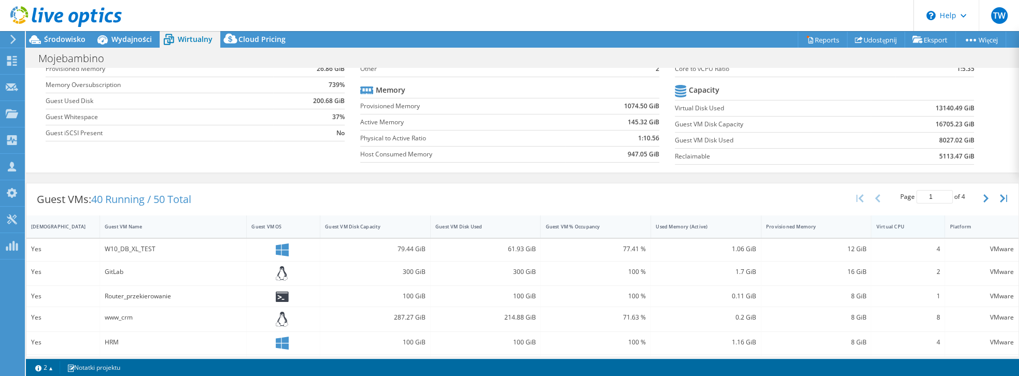
click at [890, 226] on div "Virtual CPU" at bounding box center [901, 227] width 61 height 16
click at [901, 224] on div "Virtual CPU" at bounding box center [901, 226] width 51 height 7
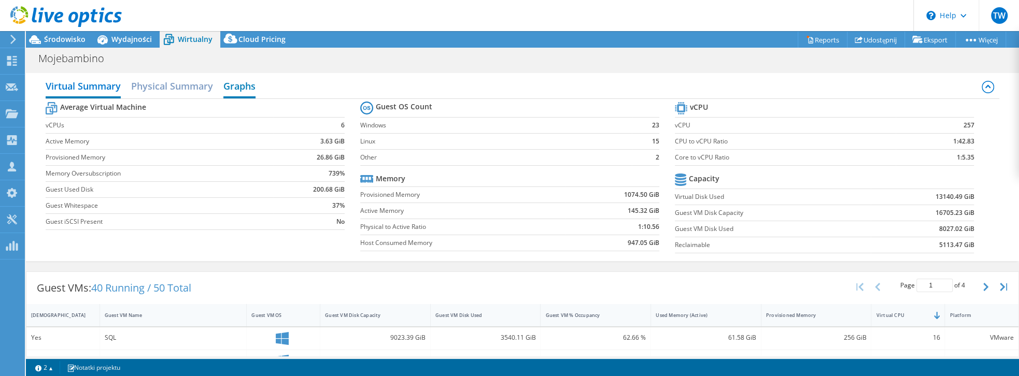
click at [240, 83] on h2 "Graphs" at bounding box center [239, 87] width 32 height 23
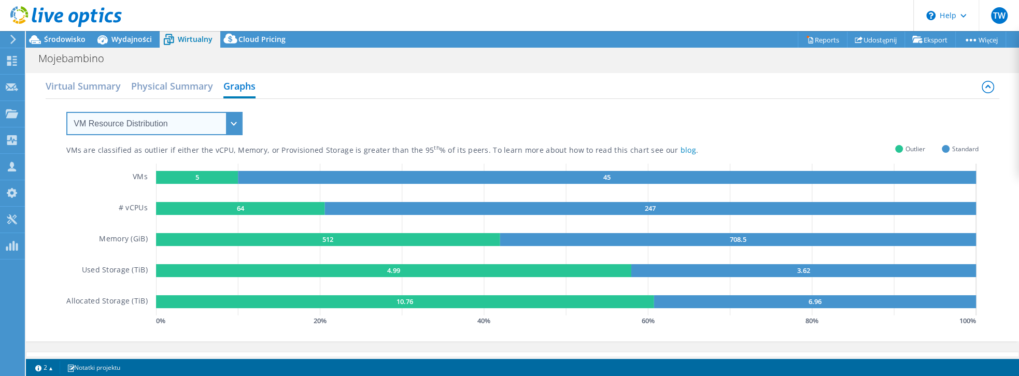
click at [174, 126] on select "VM Resource Distribution Provisioning Contrast Over Provisioning" at bounding box center [154, 123] width 176 height 23
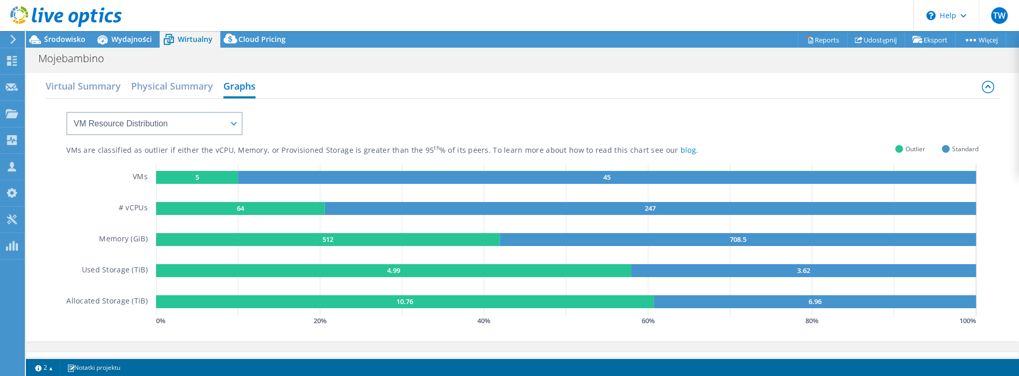
click at [135, 171] on h5 "VMs" at bounding box center [140, 177] width 15 height 13
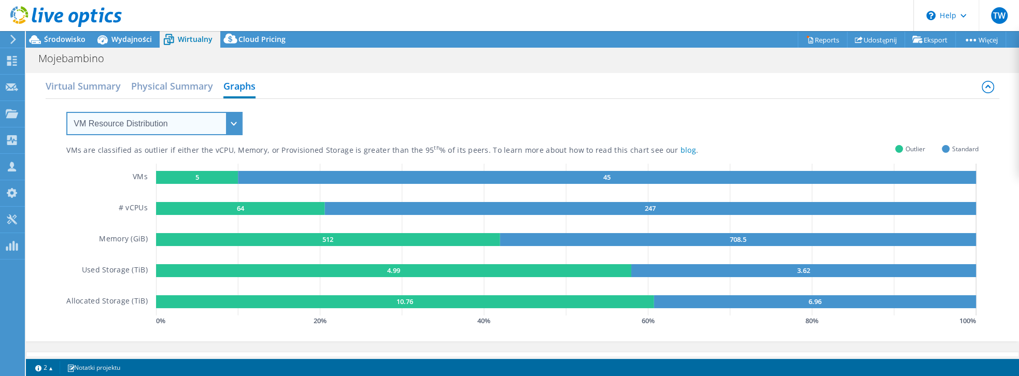
click at [139, 119] on select "VM Resource Distribution Provisioning Contrast Over Provisioning" at bounding box center [154, 123] width 176 height 23
select select "Over Provisioning"
click at [66, 112] on select "VM Resource Distribution Provisioning Contrast Over Provisioning" at bounding box center [154, 123] width 176 height 23
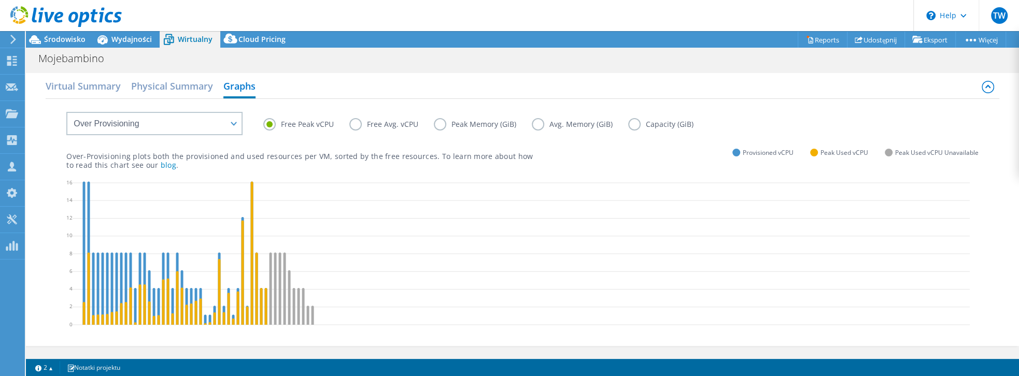
click at [359, 120] on label "Free Avg. vCPU" at bounding box center [391, 124] width 84 height 12
click at [0, 0] on input "Free Avg. vCPU" at bounding box center [0, 0] width 0 height 0
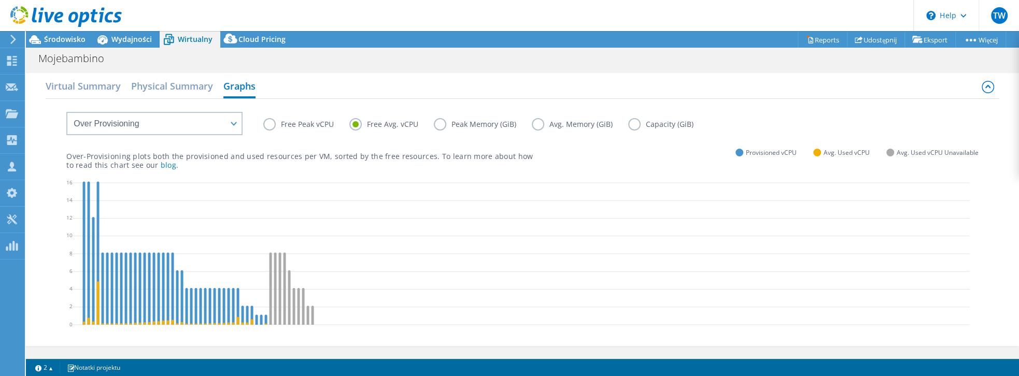
click at [270, 124] on label "Free Peak vCPU" at bounding box center [306, 124] width 86 height 12
click at [0, 0] on input "Free Peak vCPU" at bounding box center [0, 0] width 0 height 0
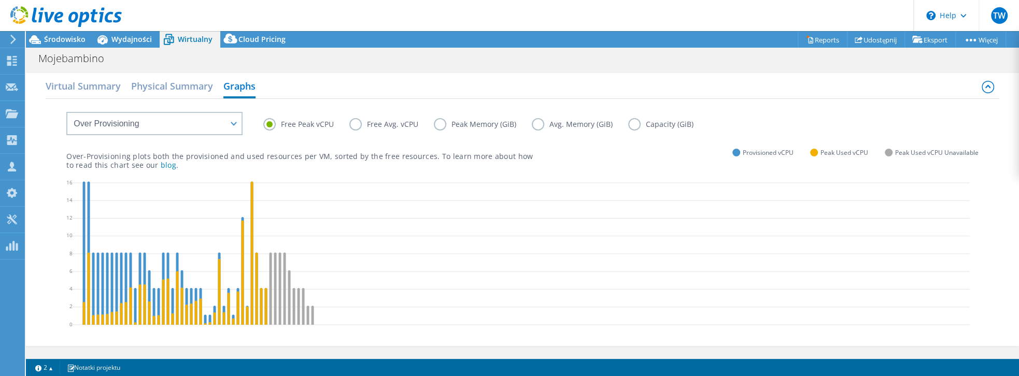
click at [357, 123] on label "Free Avg. vCPU" at bounding box center [391, 124] width 84 height 12
click at [0, 0] on input "Free Avg. vCPU" at bounding box center [0, 0] width 0 height 0
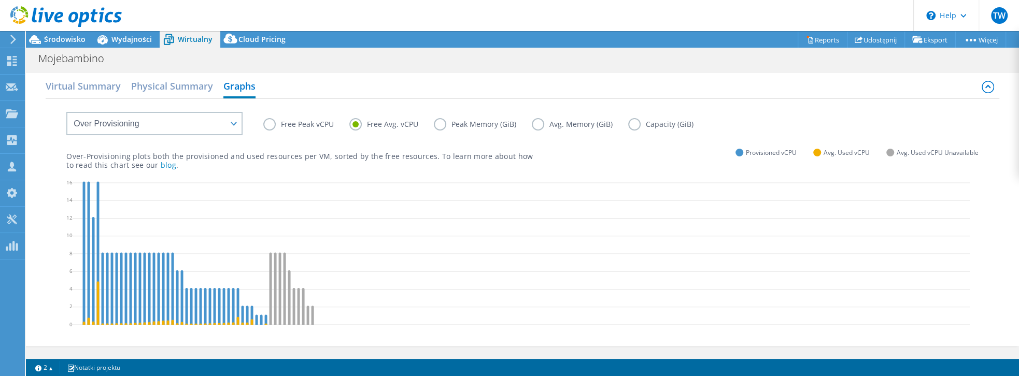
click at [434, 122] on label "Peak Memory (GiB)" at bounding box center [483, 124] width 98 height 12
click at [0, 0] on input "Peak Memory (GiB)" at bounding box center [0, 0] width 0 height 0
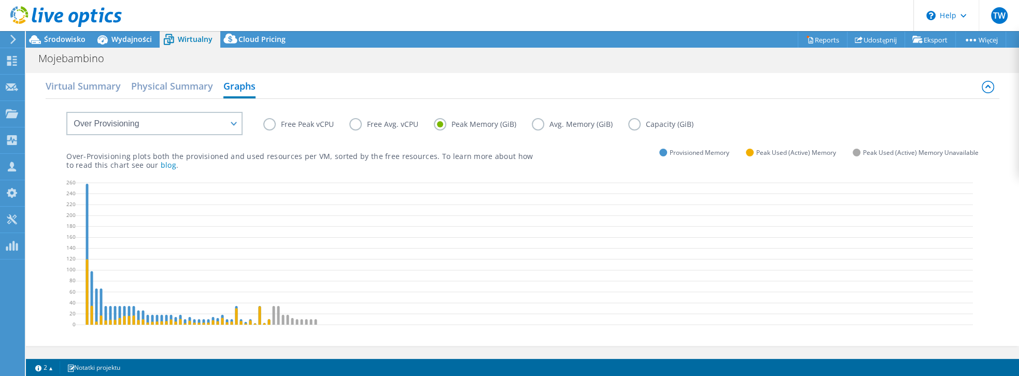
click at [270, 123] on label "Free Peak vCPU" at bounding box center [306, 124] width 86 height 12
click at [0, 0] on input "Free Peak vCPU" at bounding box center [0, 0] width 0 height 0
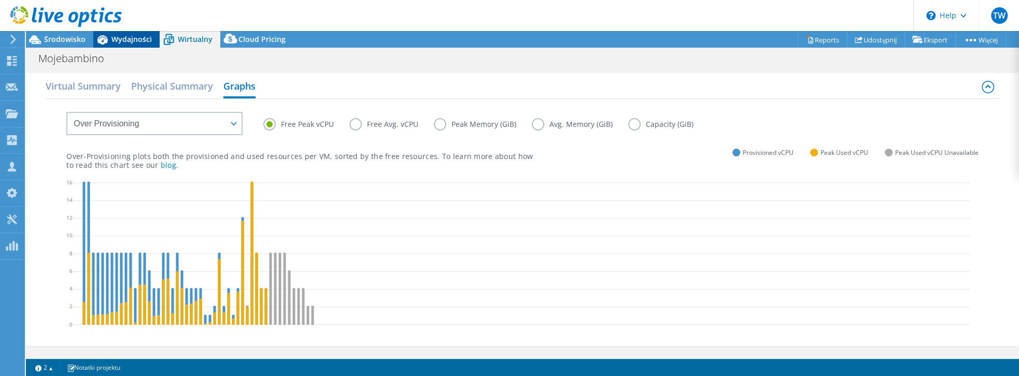
click at [133, 37] on span "Wydajności" at bounding box center [131, 39] width 40 height 10
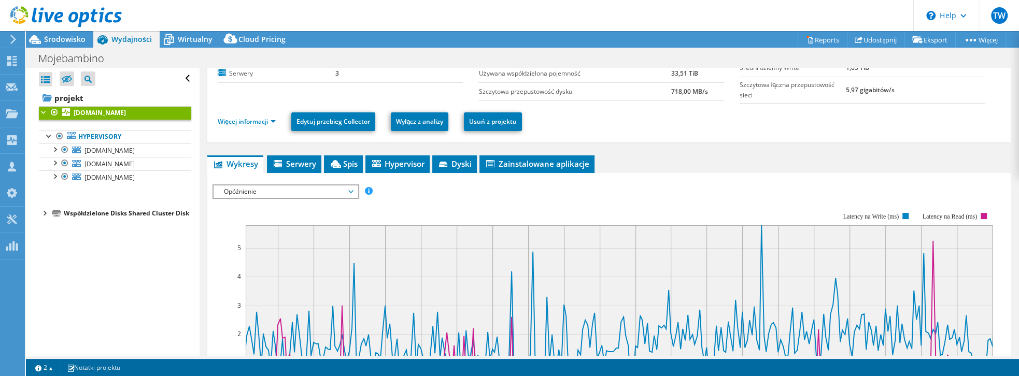
scroll to position [148, 0]
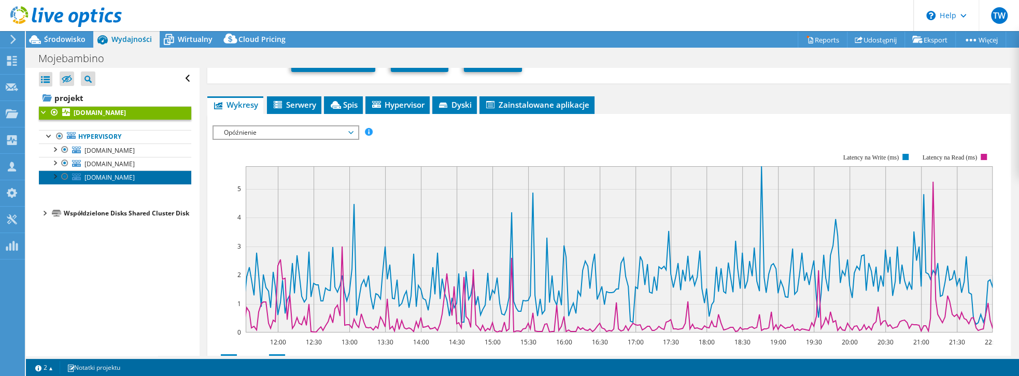
click at [104, 173] on span "[DOMAIN_NAME]" at bounding box center [109, 177] width 50 height 9
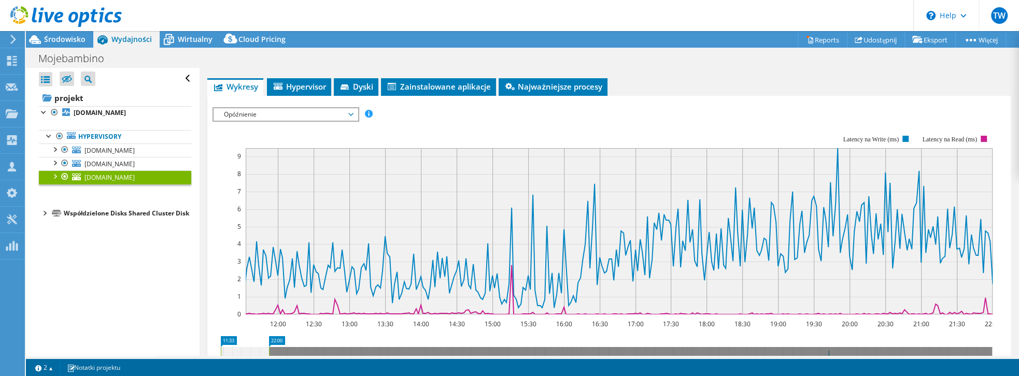
click at [310, 108] on span "Opóźnienie" at bounding box center [285, 114] width 133 height 12
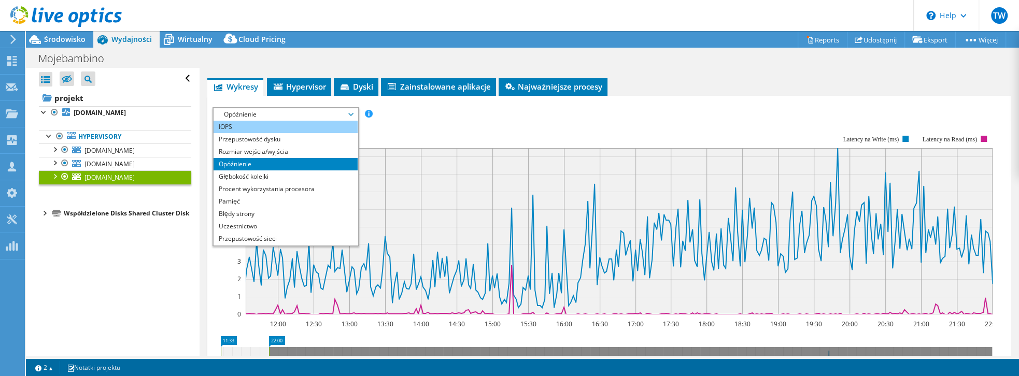
click at [257, 121] on li "IOPS" at bounding box center [286, 127] width 144 height 12
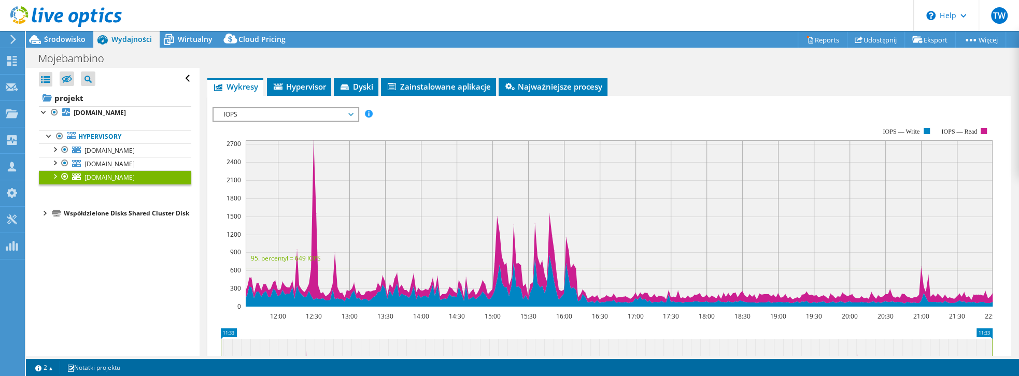
drag, startPoint x: 270, startPoint y: 348, endPoint x: 1018, endPoint y: 341, distance: 748.4
click at [1018, 341] on article "esxi1.mojebambino.net Szczegóły System operacyjny VMware ESXi 6.5.0 build-73886…" at bounding box center [609, 212] width 819 height 288
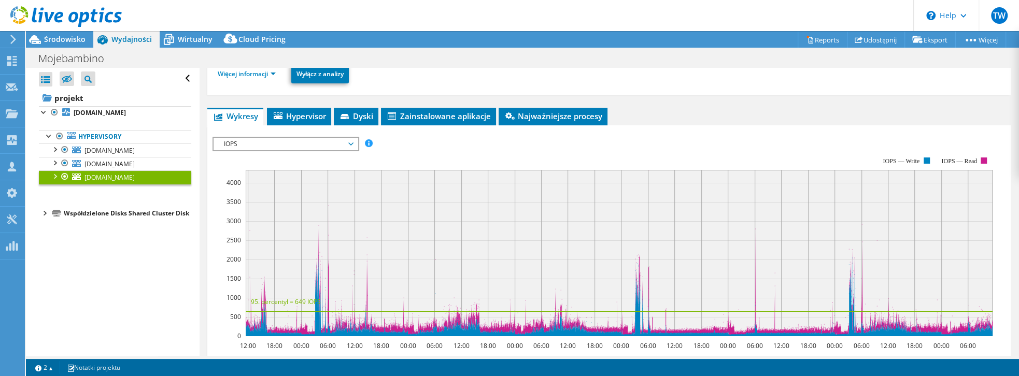
scroll to position [59, 0]
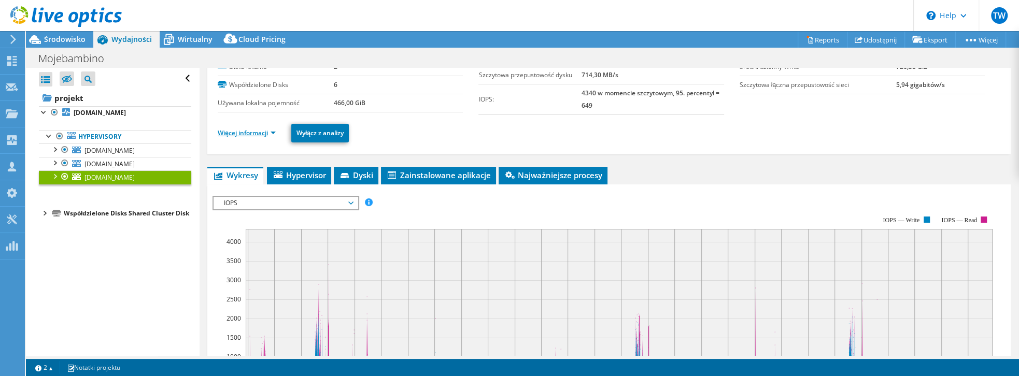
click at [245, 133] on link "Więcej informacji" at bounding box center [247, 133] width 58 height 9
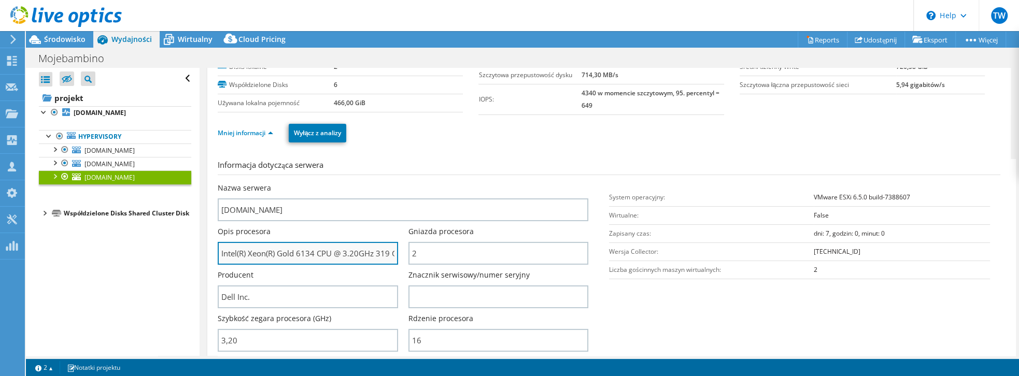
scroll to position [0, 13]
drag, startPoint x: 286, startPoint y: 248, endPoint x: 307, endPoint y: 253, distance: 21.4
click at [307, 253] on input "Intel(R) Xeon(R) Gold 6134 CPU @ 3.20GHz 319 GHz" at bounding box center [308, 253] width 180 height 23
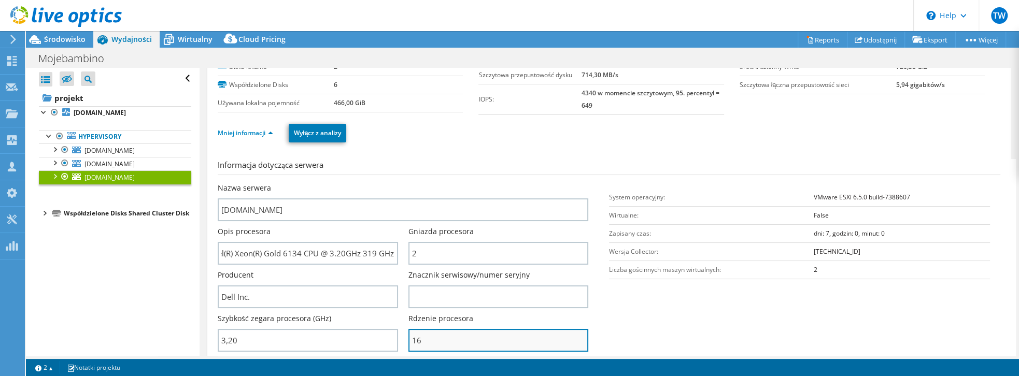
scroll to position [0, 0]
drag, startPoint x: 410, startPoint y: 331, endPoint x: 432, endPoint y: 338, distance: 22.3
click at [432, 338] on input "16" at bounding box center [498, 340] width 180 height 23
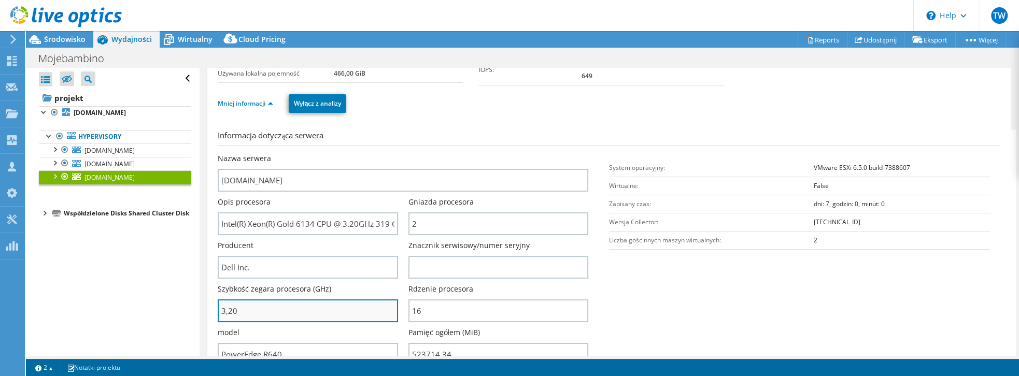
drag, startPoint x: 243, startPoint y: 314, endPoint x: 220, endPoint y: 316, distance: 22.9
click at [220, 316] on input "3,20" at bounding box center [308, 311] width 180 height 23
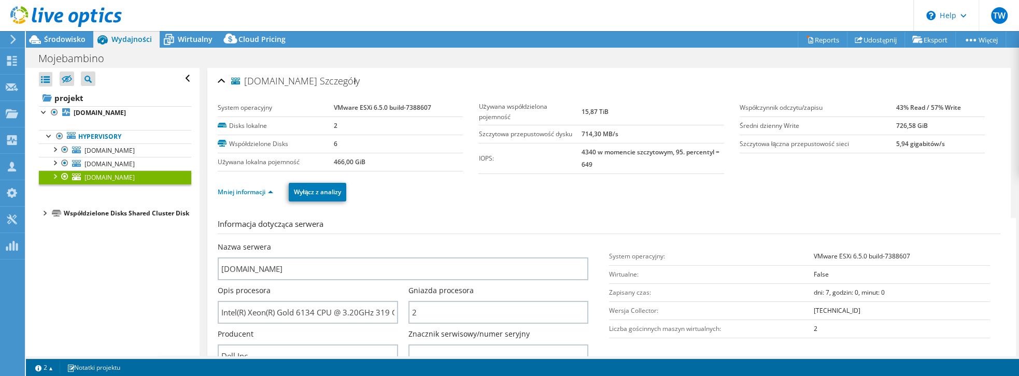
type input "320"
select select "Over Provisioning"
select select "USD"
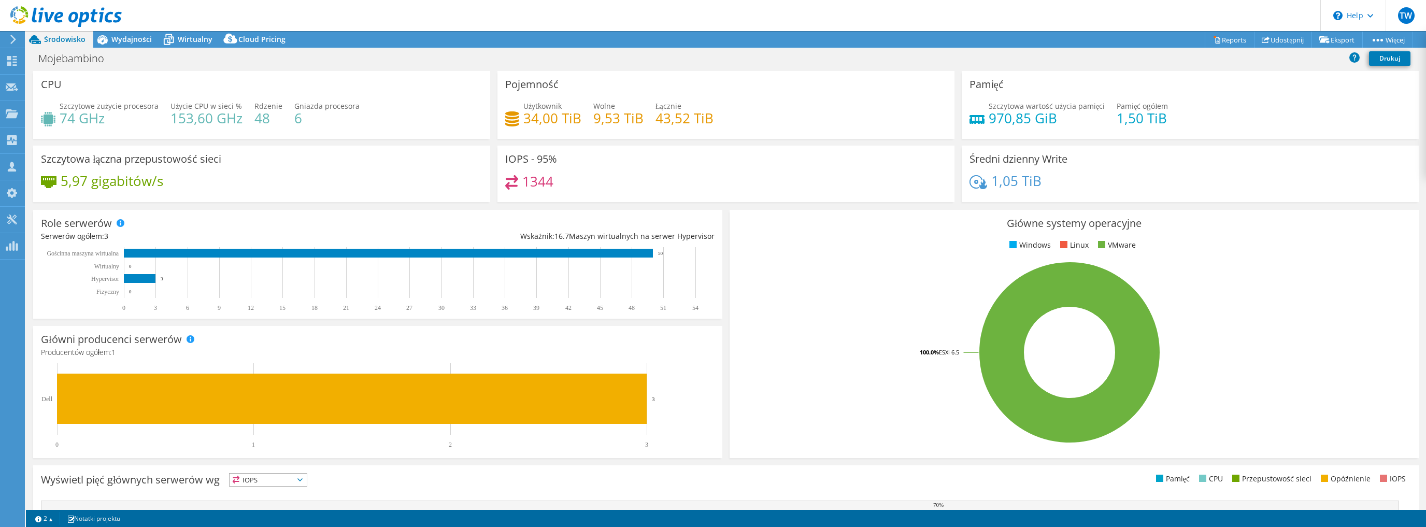
select select "USD"
